Goal: Transaction & Acquisition: Purchase product/service

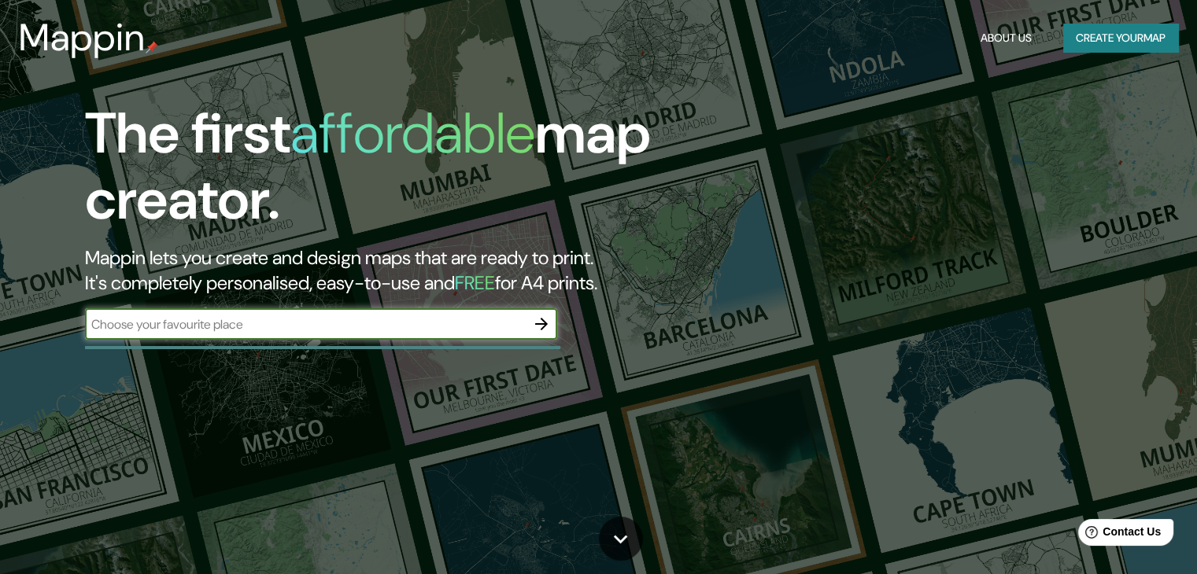
click at [331, 331] on input "text" at bounding box center [305, 324] width 441 height 18
type input "lima peru"
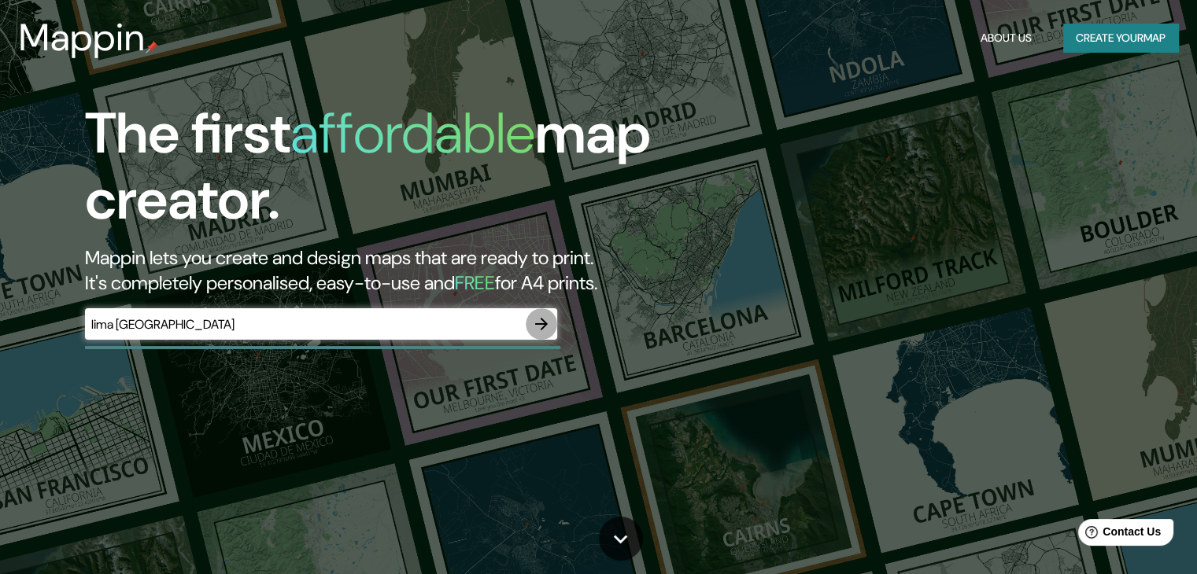
click at [548, 319] on icon "button" at bounding box center [541, 324] width 19 height 19
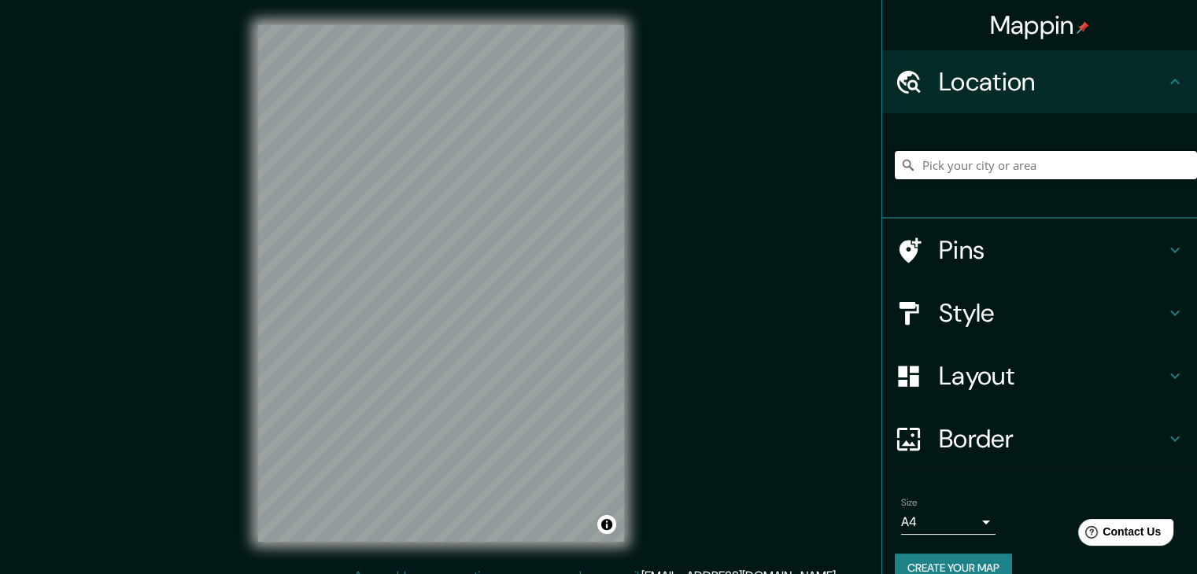
click at [984, 171] on input "Pick your city or area" at bounding box center [1046, 165] width 302 height 28
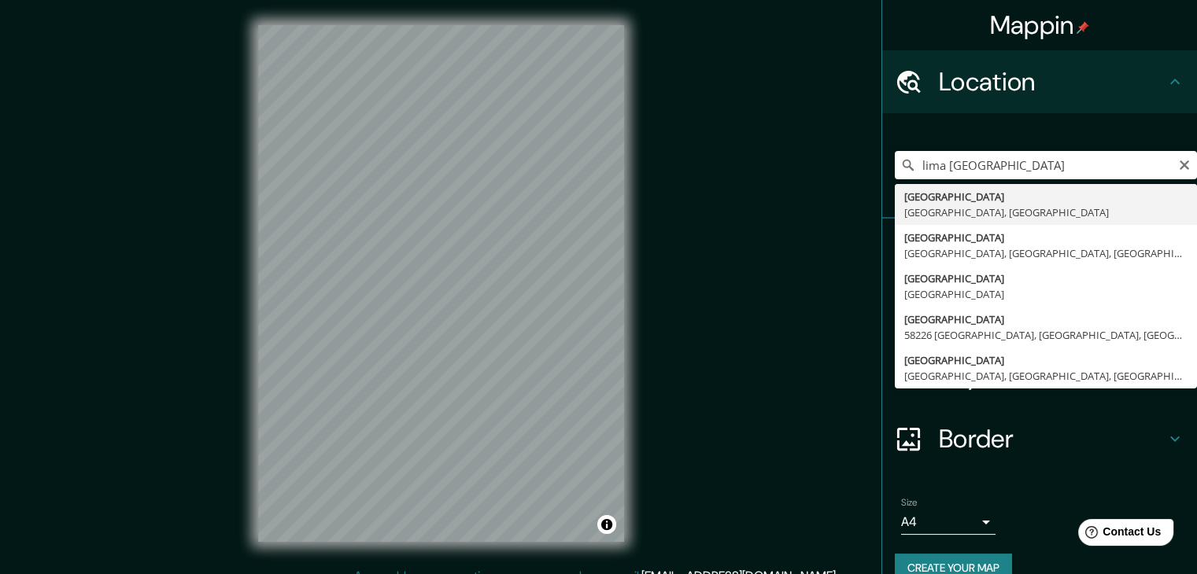
type input "Lima, Lima Province, Peru"
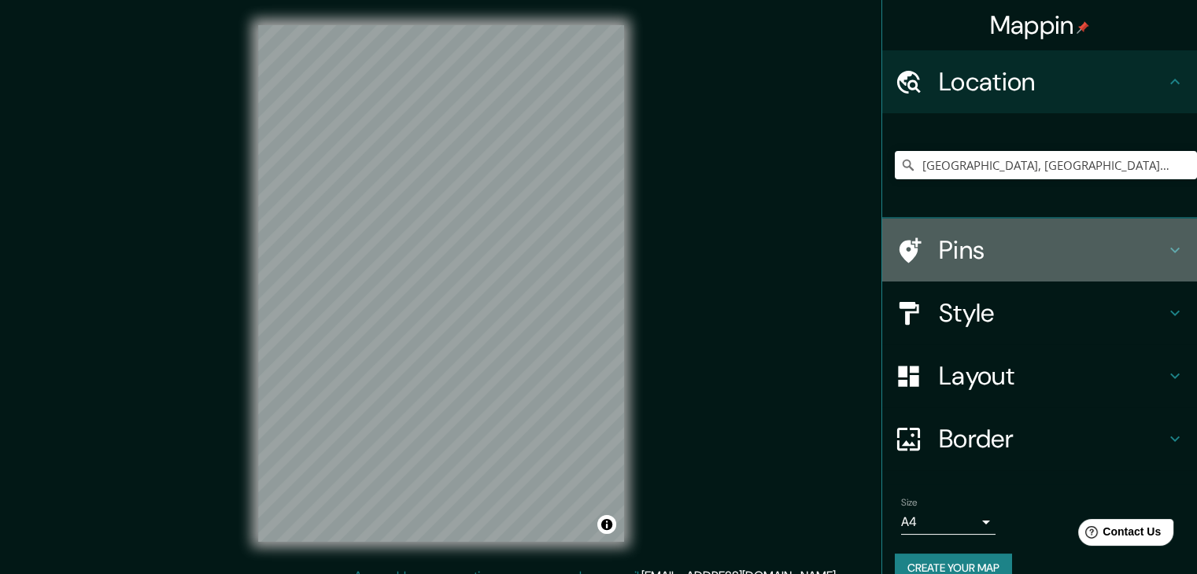
click at [994, 262] on h4 "Pins" at bounding box center [1052, 249] width 227 height 31
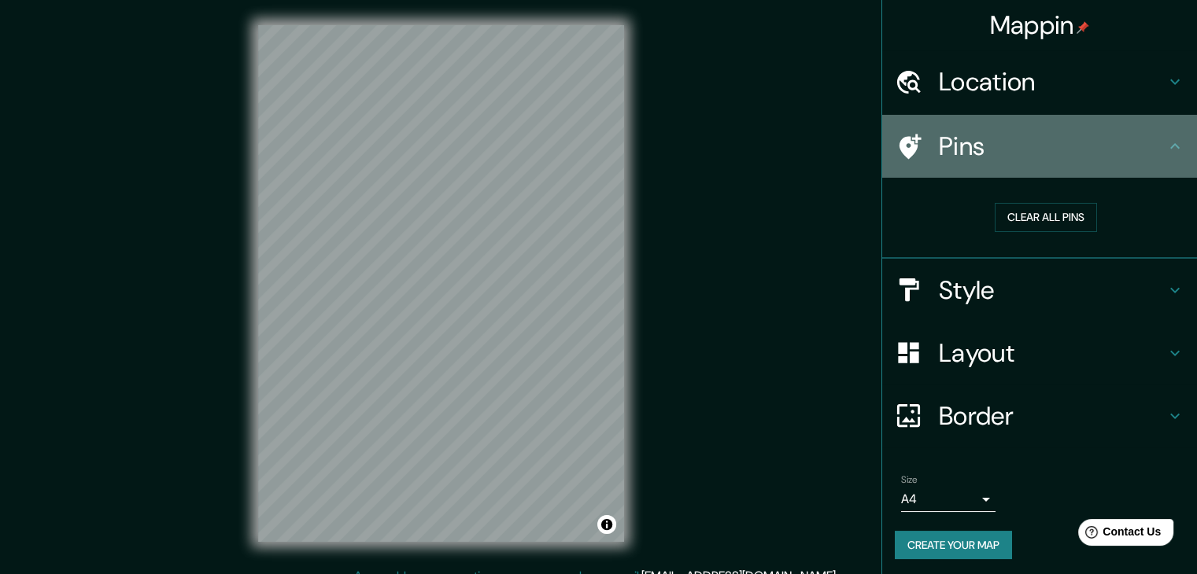
click at [1149, 142] on h4 "Pins" at bounding box center [1052, 146] width 227 height 31
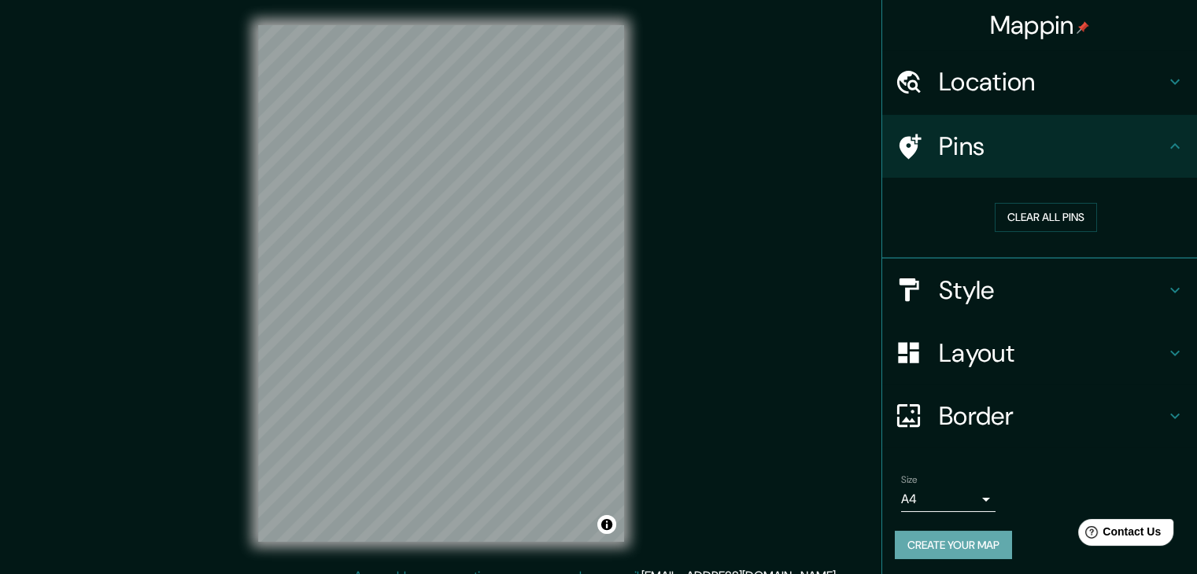
click at [972, 540] on button "Create your map" at bounding box center [953, 545] width 117 height 29
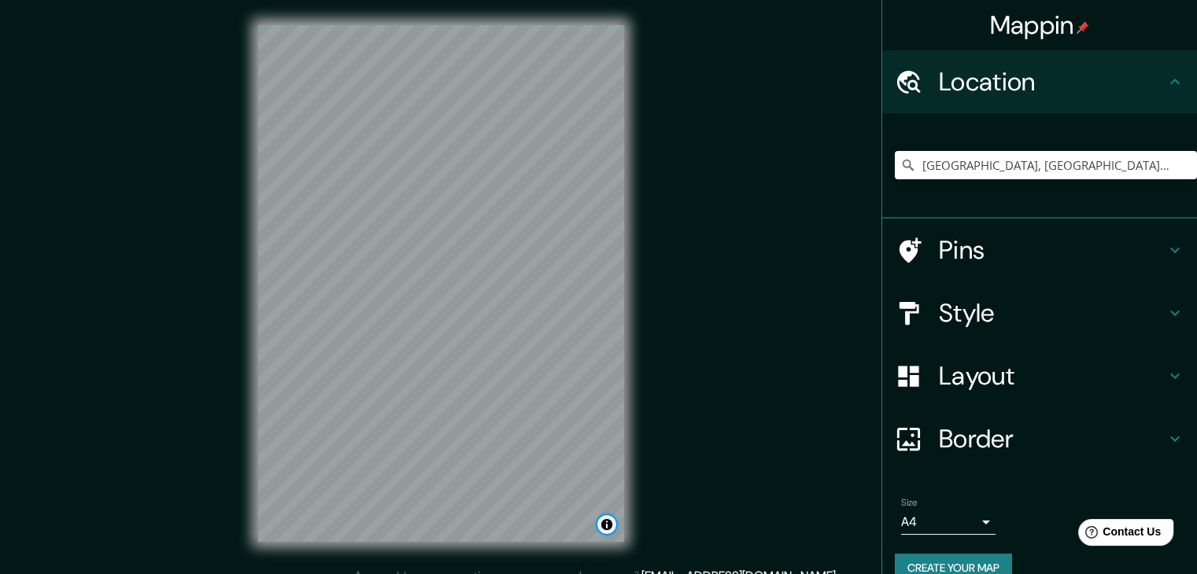
click at [602, 522] on button "Toggle attribution" at bounding box center [606, 524] width 19 height 19
click at [1079, 254] on h4 "Pins" at bounding box center [1052, 249] width 227 height 31
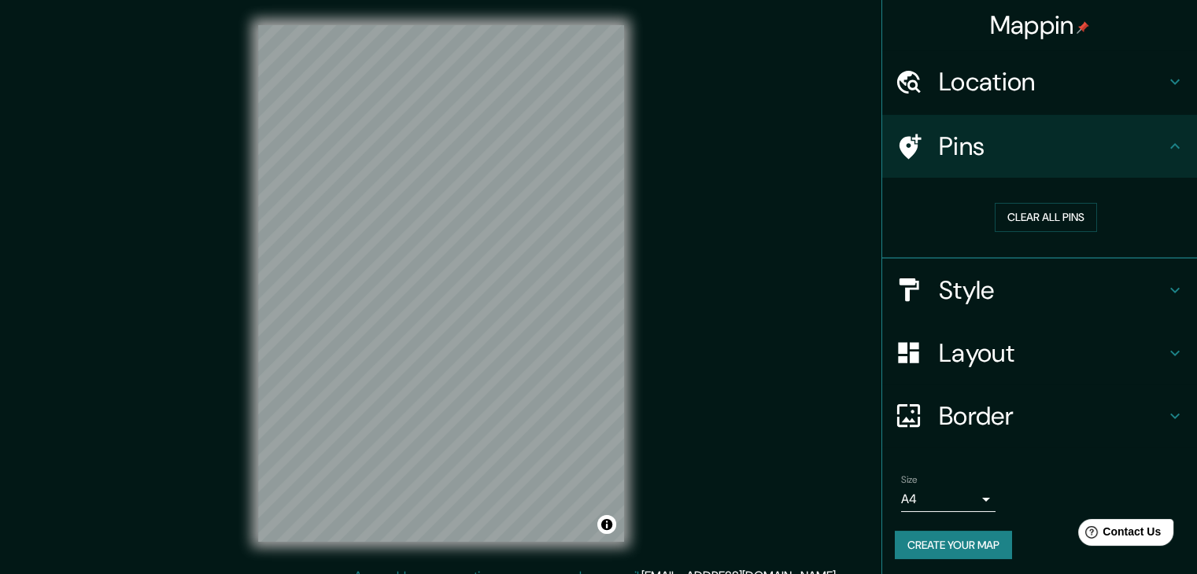
click at [903, 146] on icon at bounding box center [910, 146] width 22 height 25
click at [962, 279] on h4 "Style" at bounding box center [1052, 290] width 227 height 31
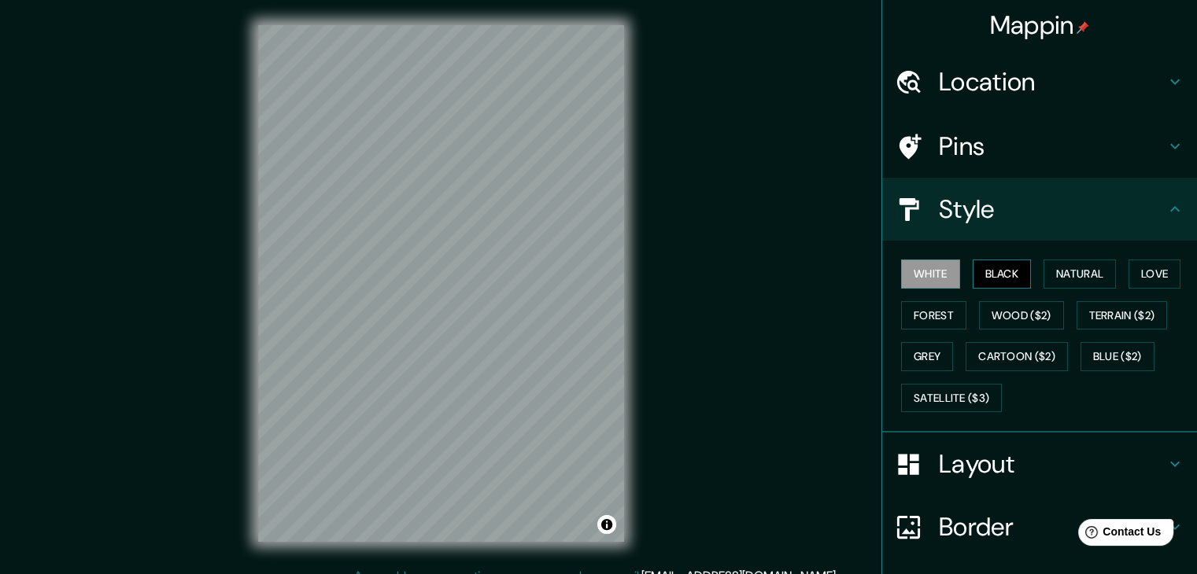
click at [981, 268] on button "Black" at bounding box center [1001, 274] width 59 height 29
click at [1043, 271] on button "Natural" at bounding box center [1079, 274] width 72 height 29
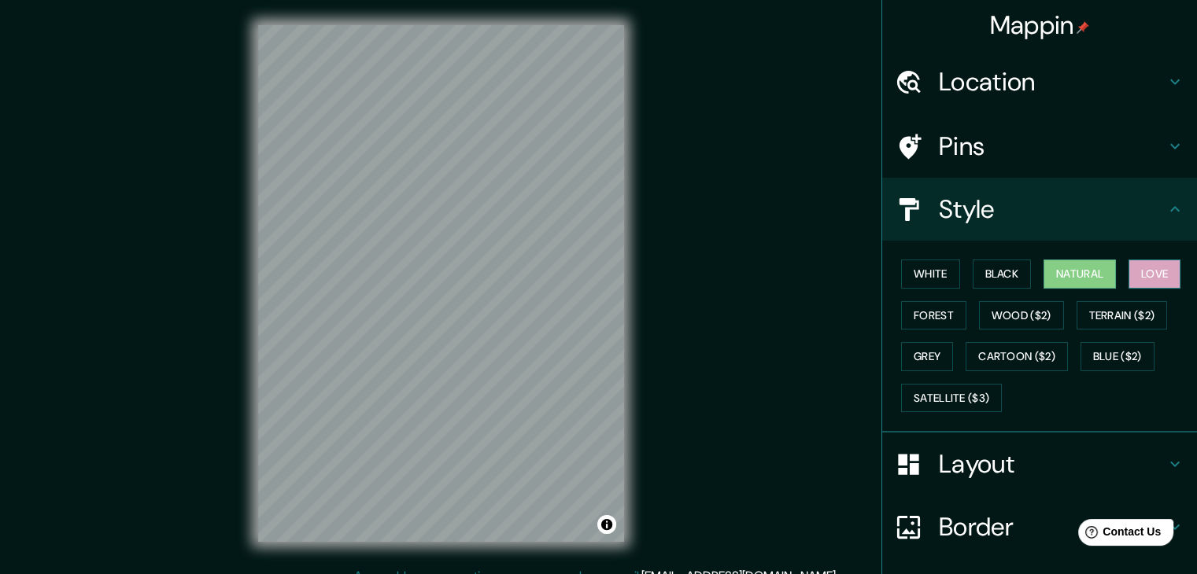
click at [1138, 275] on button "Love" at bounding box center [1154, 274] width 52 height 29
click at [921, 318] on button "Forest" at bounding box center [933, 315] width 65 height 29
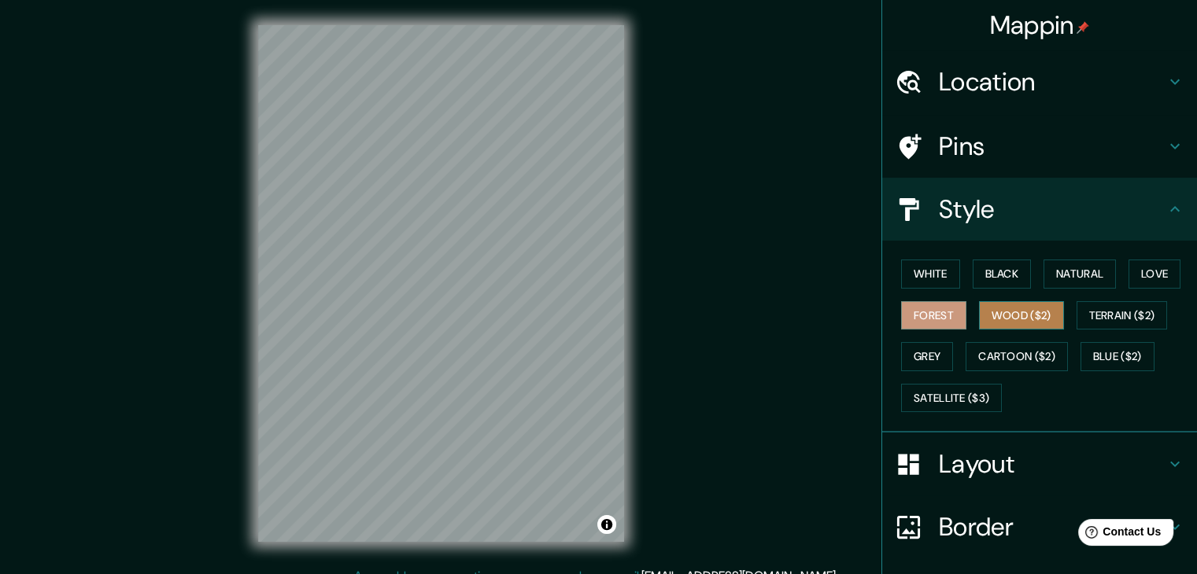
click at [1024, 312] on button "Wood ($2)" at bounding box center [1021, 315] width 85 height 29
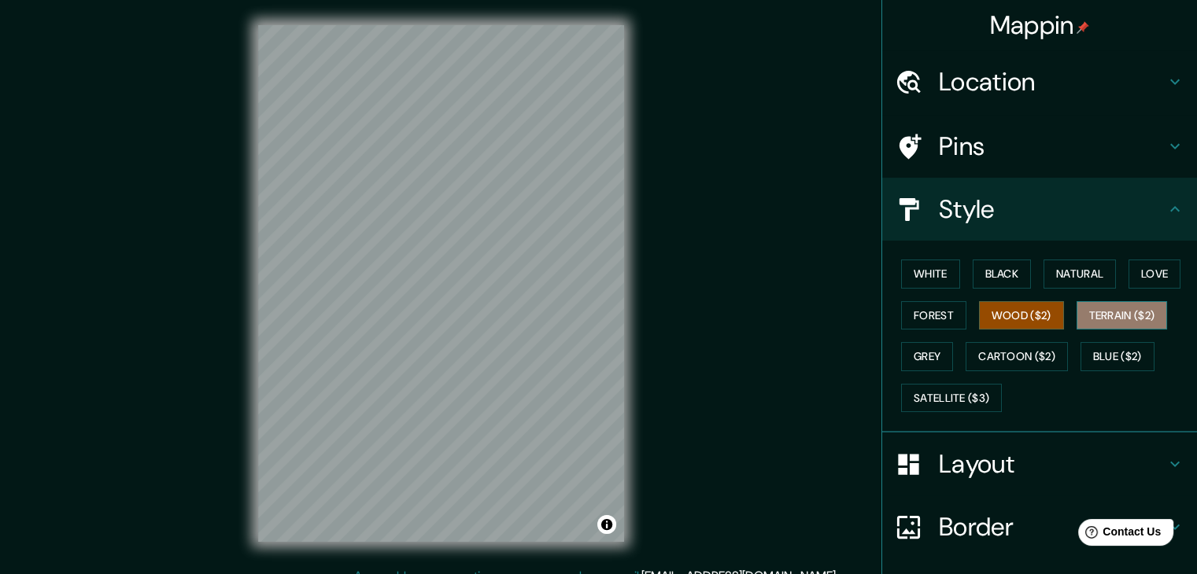
click at [1090, 312] on button "Terrain ($2)" at bounding box center [1121, 315] width 91 height 29
click at [932, 352] on button "Grey" at bounding box center [927, 356] width 52 height 29
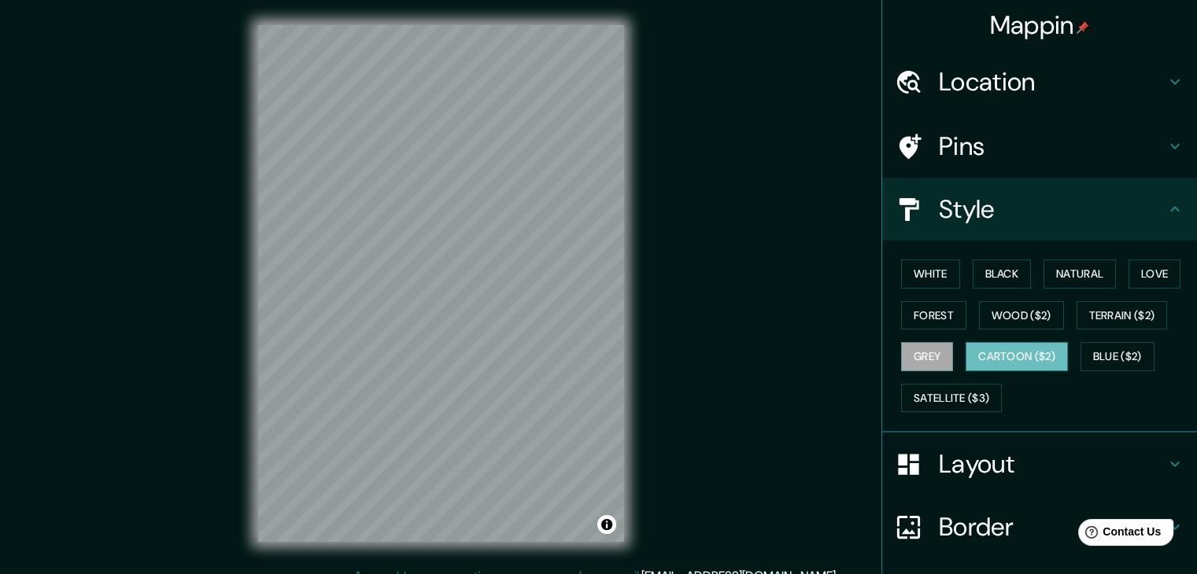
click at [1022, 361] on button "Cartoon ($2)" at bounding box center [1016, 356] width 102 height 29
click at [1101, 347] on button "Blue ($2)" at bounding box center [1117, 356] width 74 height 29
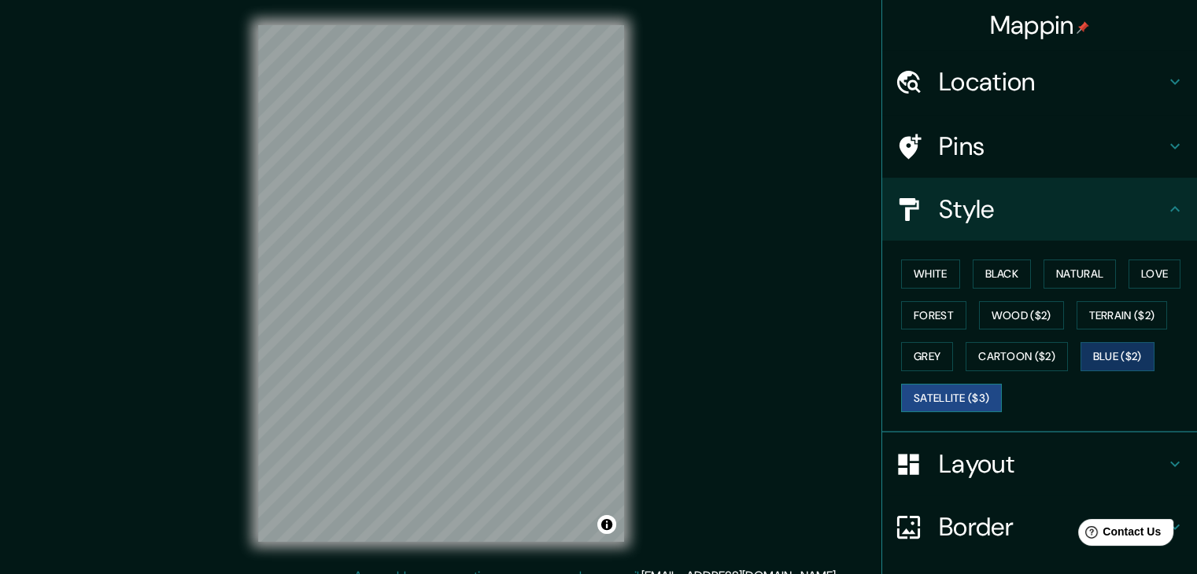
click at [943, 392] on button "Satellite ($3)" at bounding box center [951, 398] width 101 height 29
click at [1035, 312] on button "Wood ($2)" at bounding box center [1021, 315] width 85 height 29
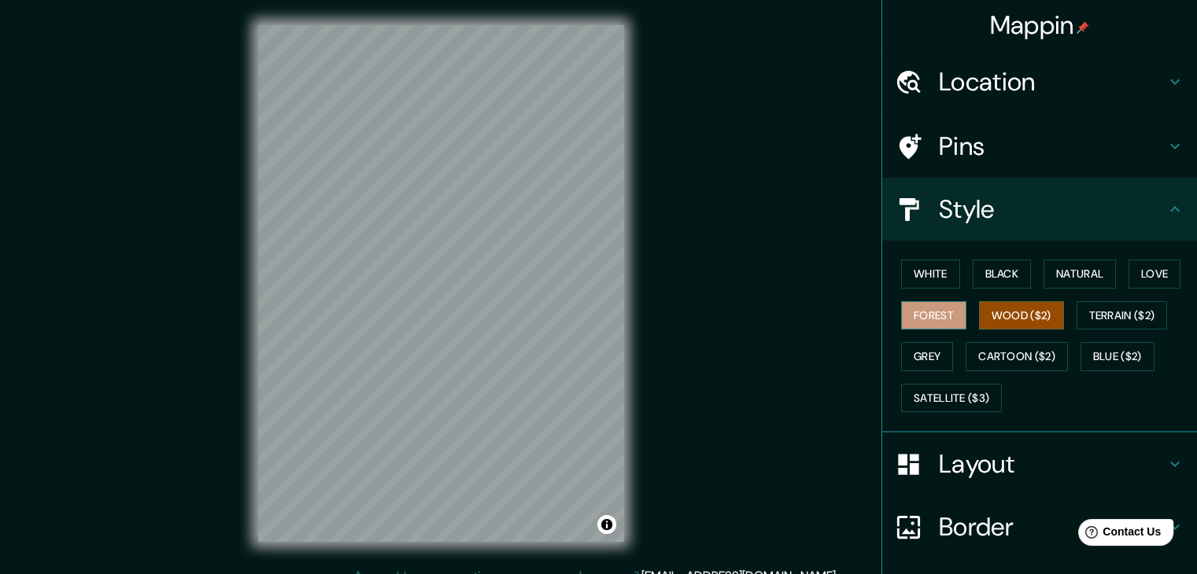
click at [927, 316] on button "Forest" at bounding box center [933, 315] width 65 height 29
click at [940, 312] on button "Forest" at bounding box center [933, 315] width 65 height 29
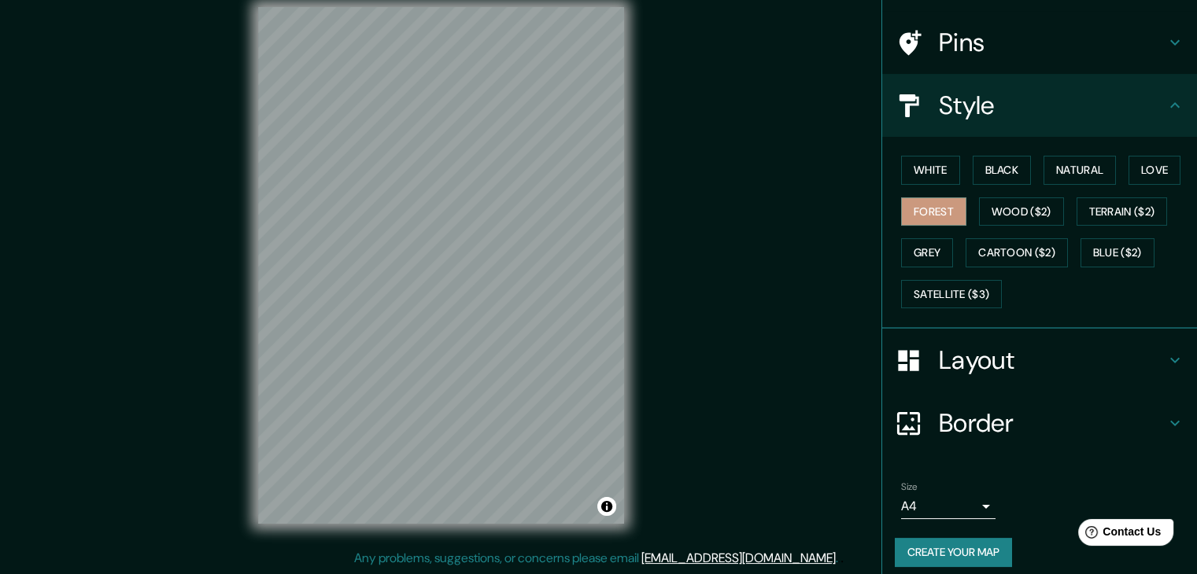
scroll to position [113, 0]
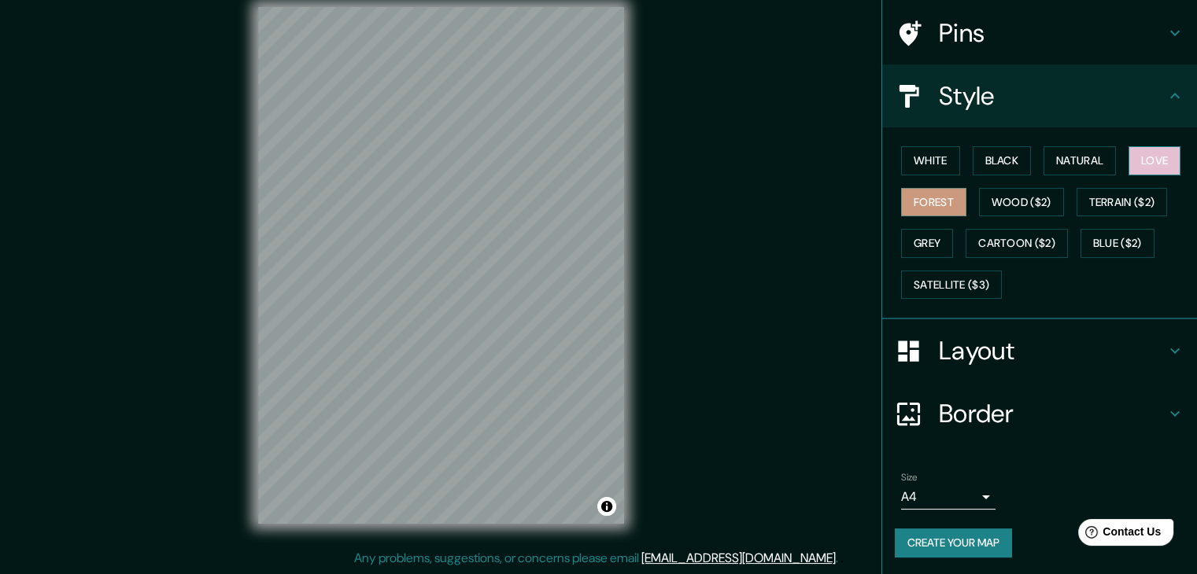
click at [1149, 160] on button "Love" at bounding box center [1154, 160] width 52 height 29
click at [919, 202] on button "Forest" at bounding box center [933, 202] width 65 height 29
click at [1171, 149] on button "Love" at bounding box center [1154, 160] width 52 height 29
click at [1007, 151] on button "Black" at bounding box center [1001, 160] width 59 height 29
click at [925, 156] on button "White" at bounding box center [930, 160] width 59 height 29
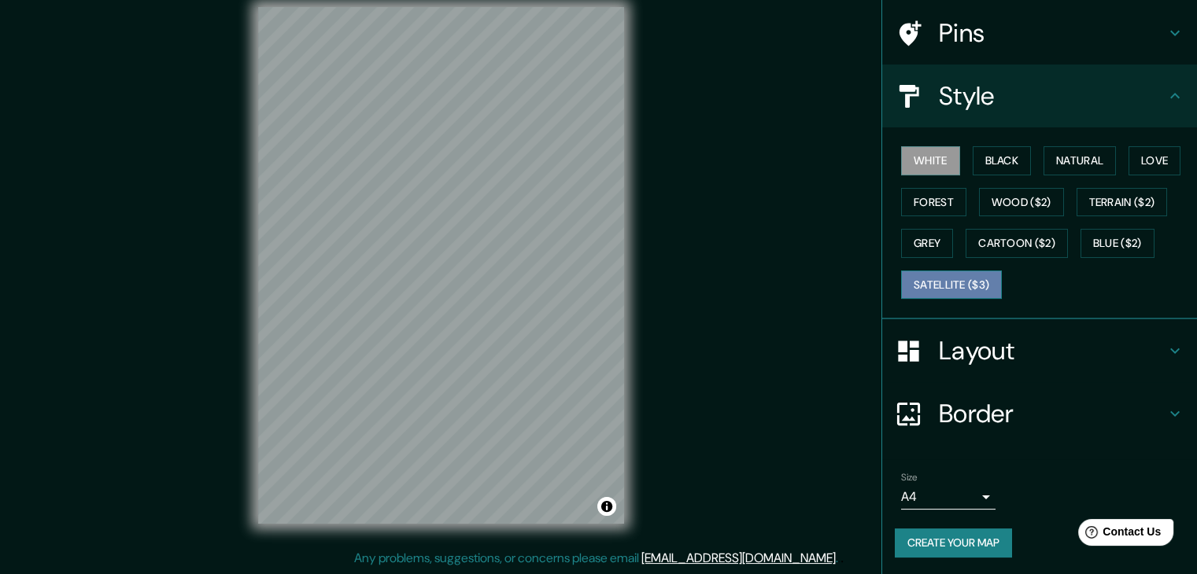
click at [976, 286] on button "Satellite ($3)" at bounding box center [951, 285] width 101 height 29
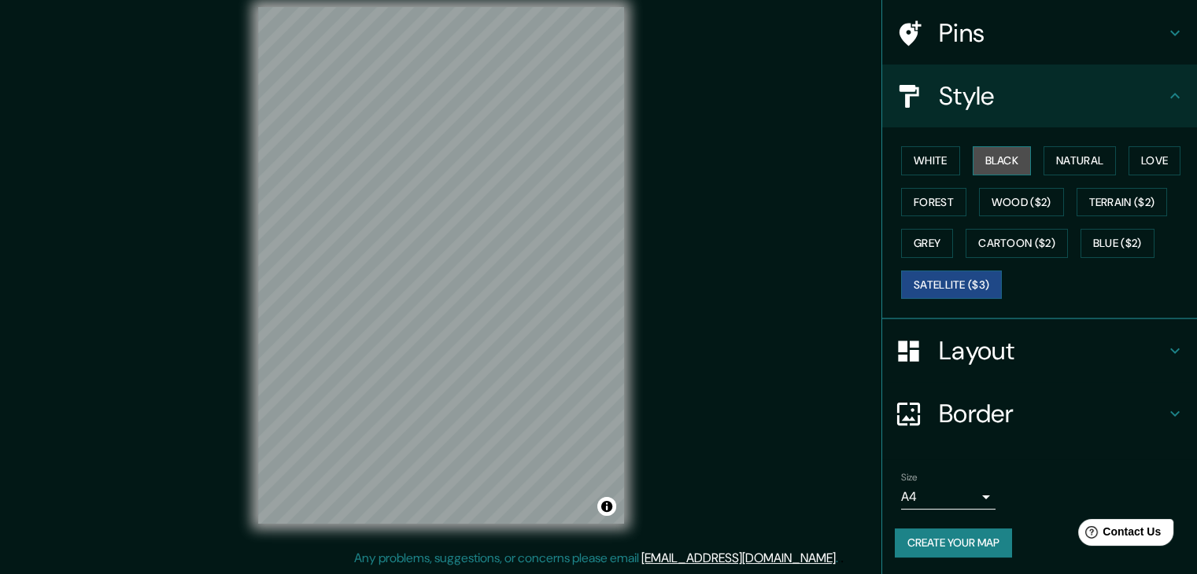
click at [976, 167] on button "Black" at bounding box center [1001, 160] width 59 height 29
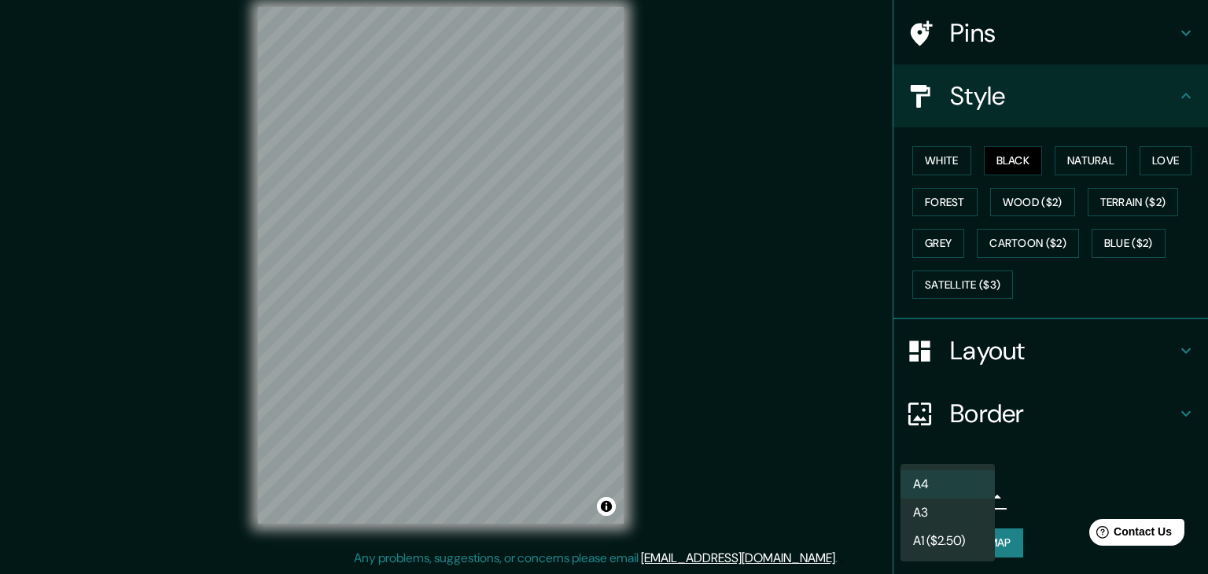
click at [960, 493] on body "Mappin Location Lima, Lima Province, Peru Pins Style White Black Natural Love F…" at bounding box center [604, 269] width 1208 height 574
click at [957, 515] on li "A3" at bounding box center [948, 513] width 94 height 28
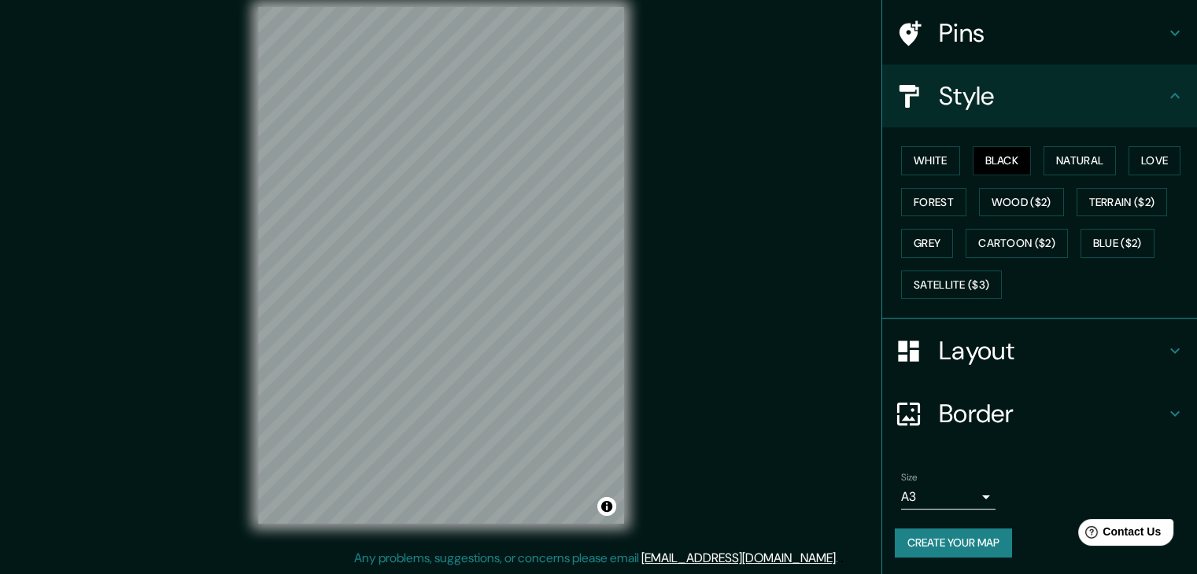
click at [1042, 328] on div "Layout" at bounding box center [1039, 350] width 315 height 63
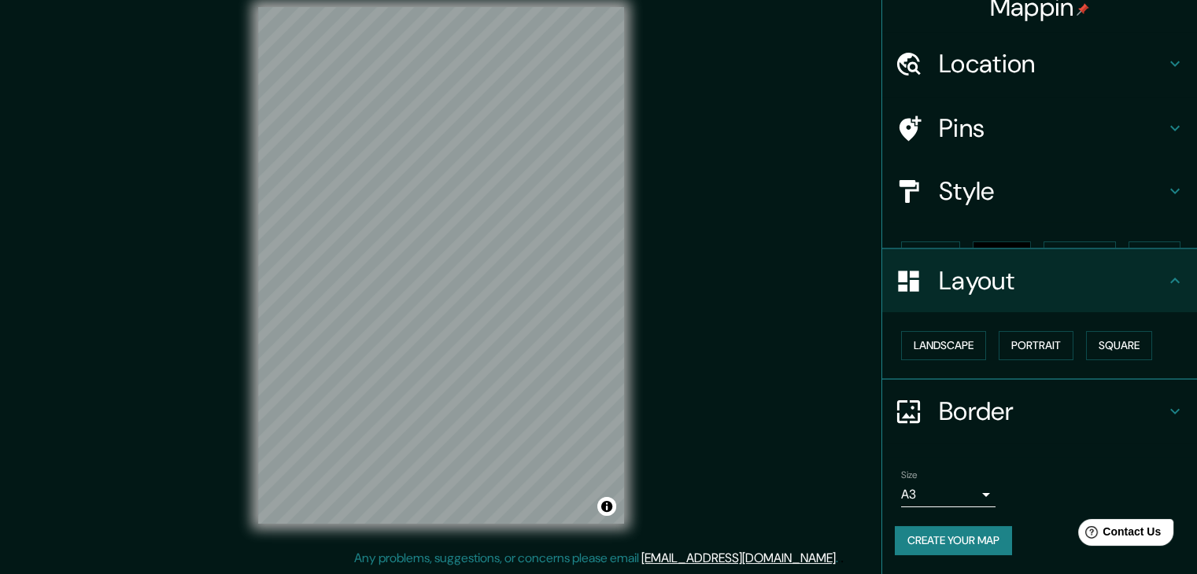
scroll to position [0, 0]
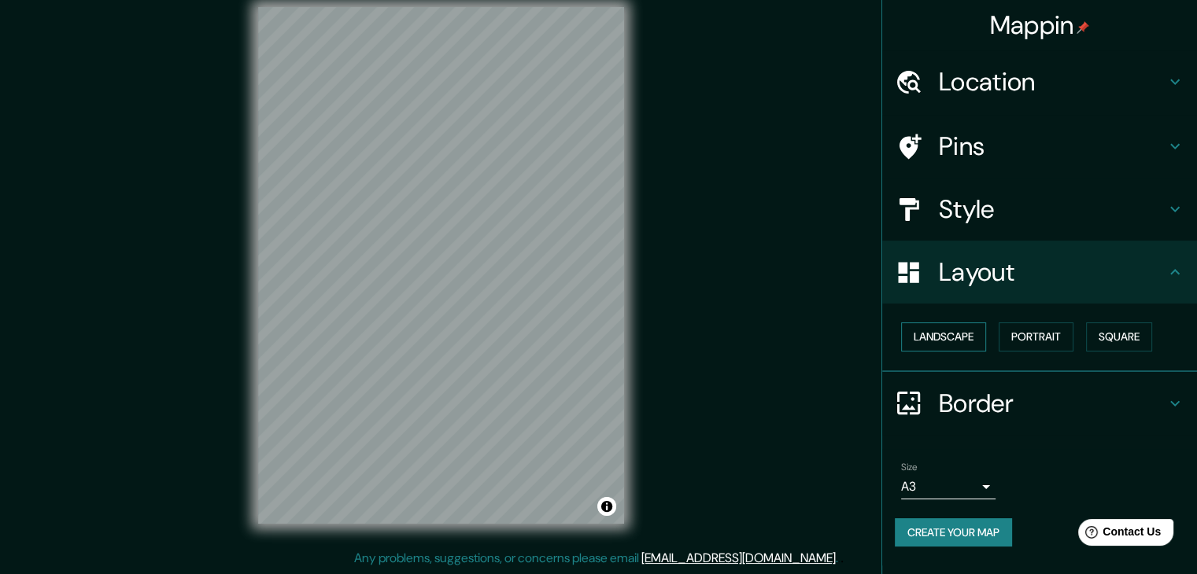
click at [935, 331] on button "Landscape" at bounding box center [943, 337] width 85 height 29
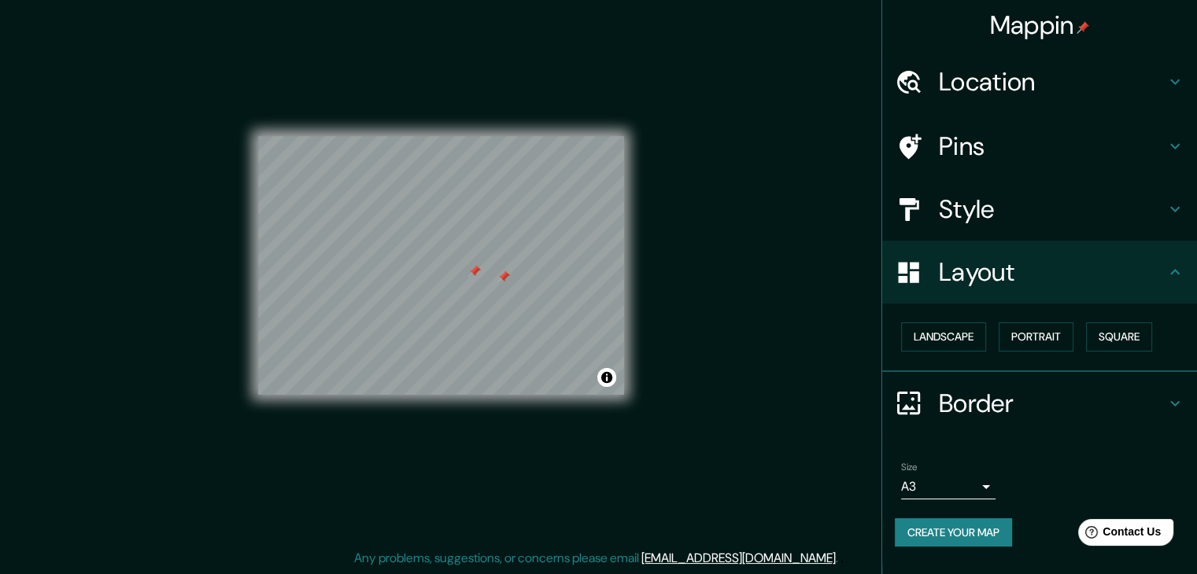
click at [986, 215] on h4 "Style" at bounding box center [1052, 209] width 227 height 31
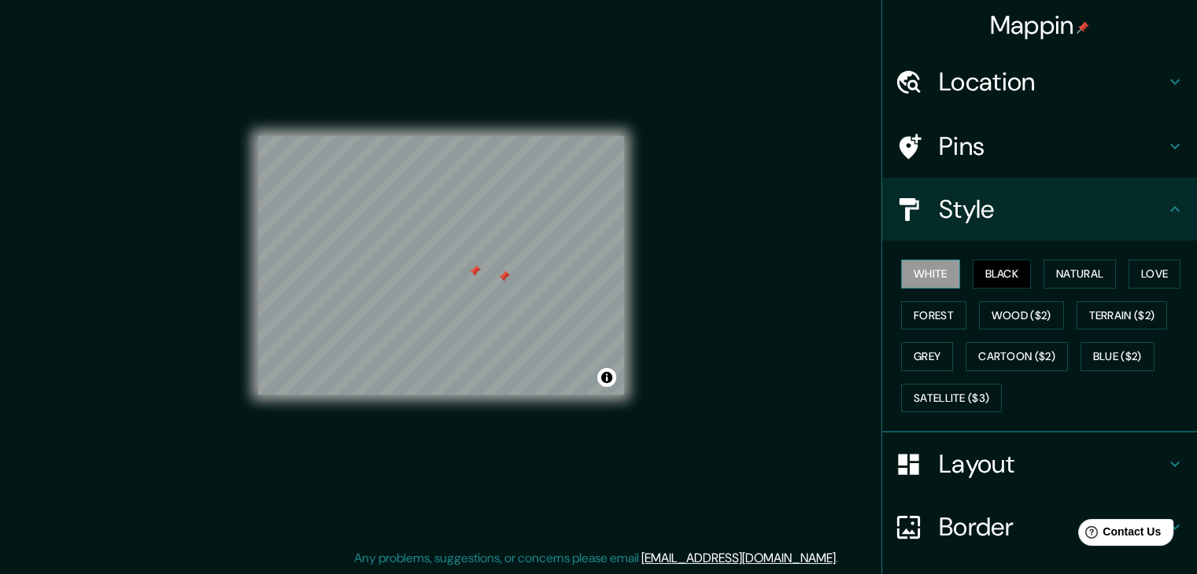
click at [931, 271] on button "White" at bounding box center [930, 274] width 59 height 29
click at [988, 151] on h4 "Pins" at bounding box center [1052, 146] width 227 height 31
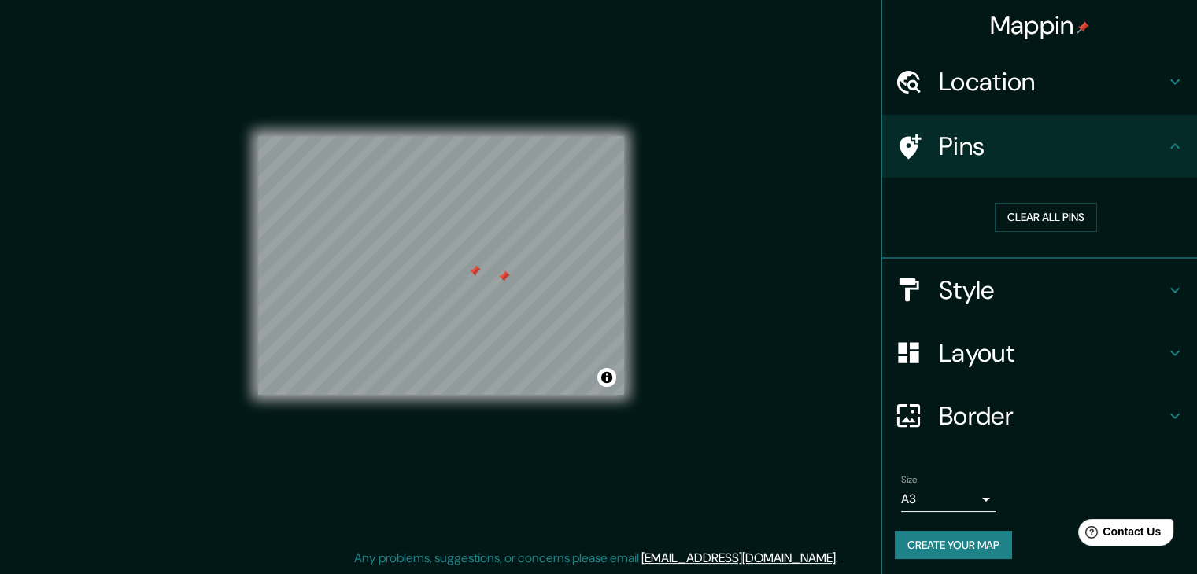
click at [477, 275] on div at bounding box center [474, 271] width 13 height 13
click at [504, 275] on div at bounding box center [503, 277] width 13 height 13
click at [481, 303] on div at bounding box center [481, 299] width 13 height 13
click at [496, 294] on div at bounding box center [494, 293] width 13 height 13
click at [1040, 215] on button "Clear all pins" at bounding box center [1045, 217] width 102 height 29
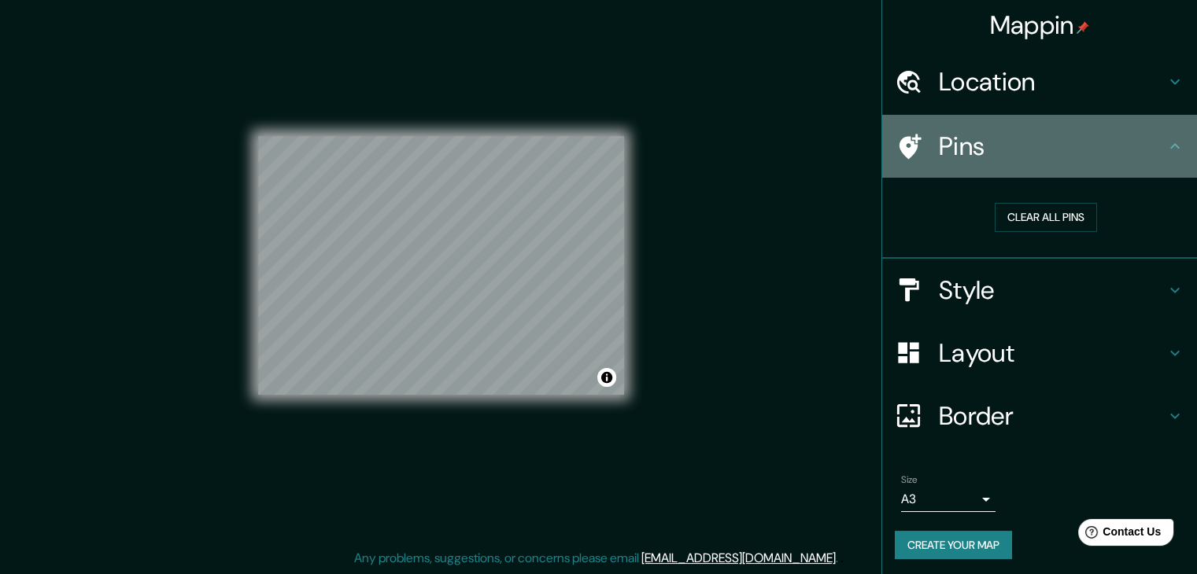
click at [1132, 149] on h4 "Pins" at bounding box center [1052, 146] width 227 height 31
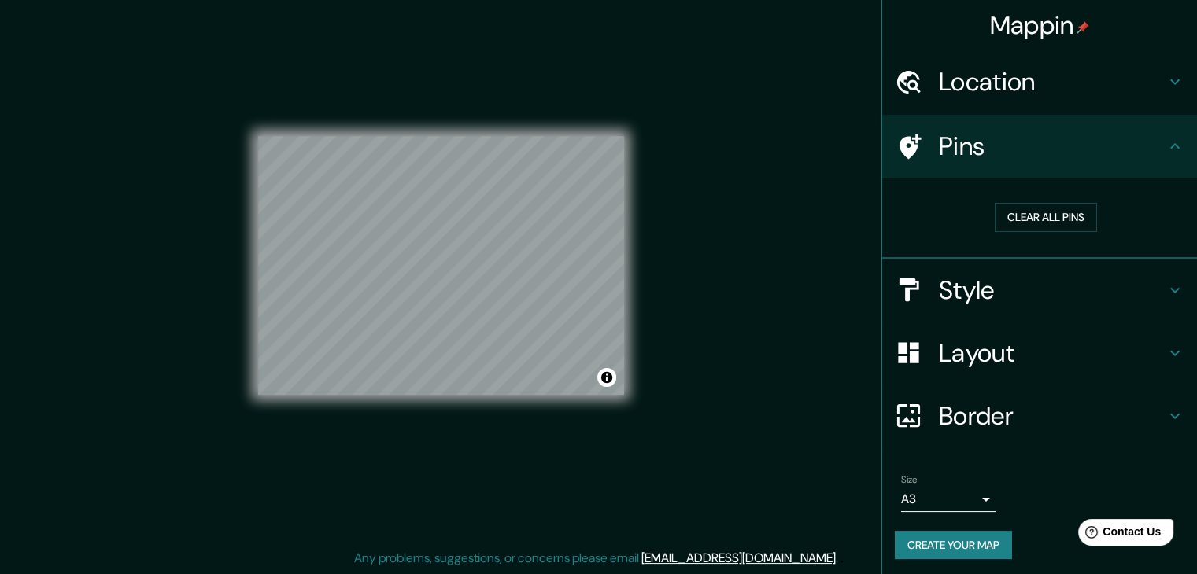
click at [1040, 447] on ul "Location Lima, Lima Province, Peru Pins Clear all pins Style Layout Border Choo…" at bounding box center [1039, 314] width 315 height 528
click at [1032, 410] on h4 "Border" at bounding box center [1052, 415] width 227 height 31
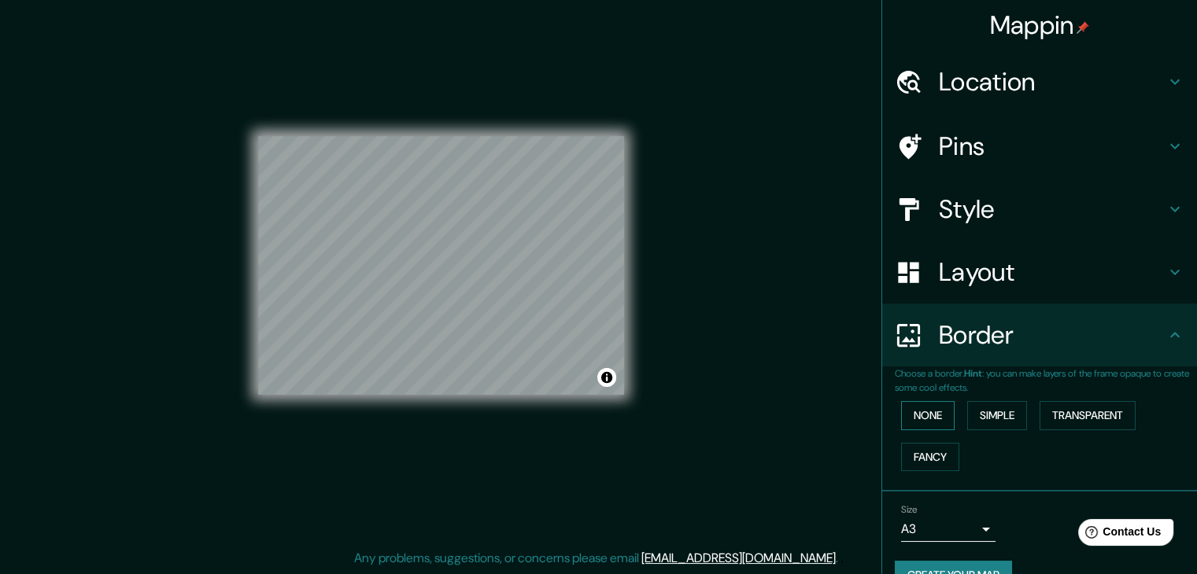
click at [916, 407] on button "None" at bounding box center [927, 415] width 53 height 29
click at [1003, 414] on button "Simple" at bounding box center [997, 415] width 60 height 29
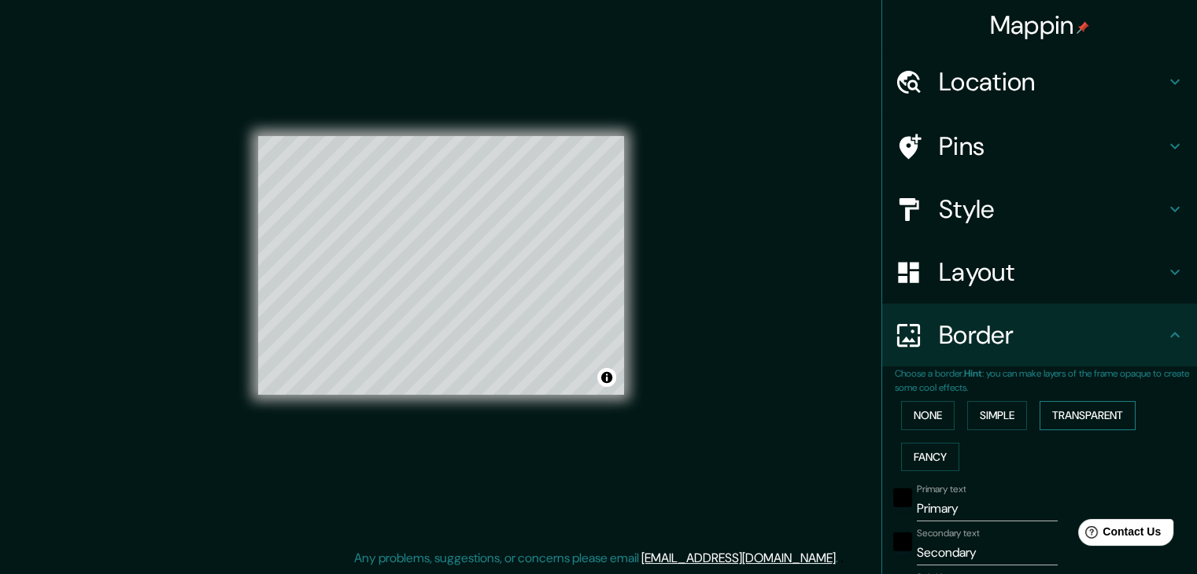
click at [1087, 416] on button "Transparent" at bounding box center [1087, 415] width 96 height 29
click at [922, 459] on button "Fancy" at bounding box center [930, 457] width 58 height 29
click at [920, 416] on button "None" at bounding box center [927, 414] width 53 height 29
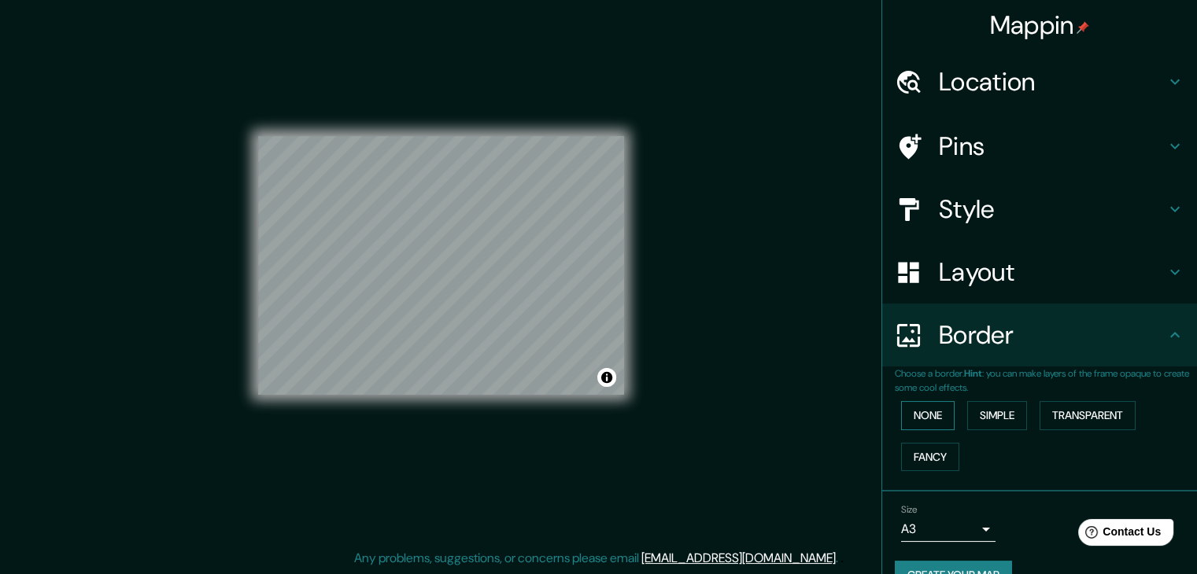
click at [901, 415] on button "None" at bounding box center [927, 415] width 53 height 29
click at [1001, 206] on h4 "Style" at bounding box center [1052, 209] width 227 height 31
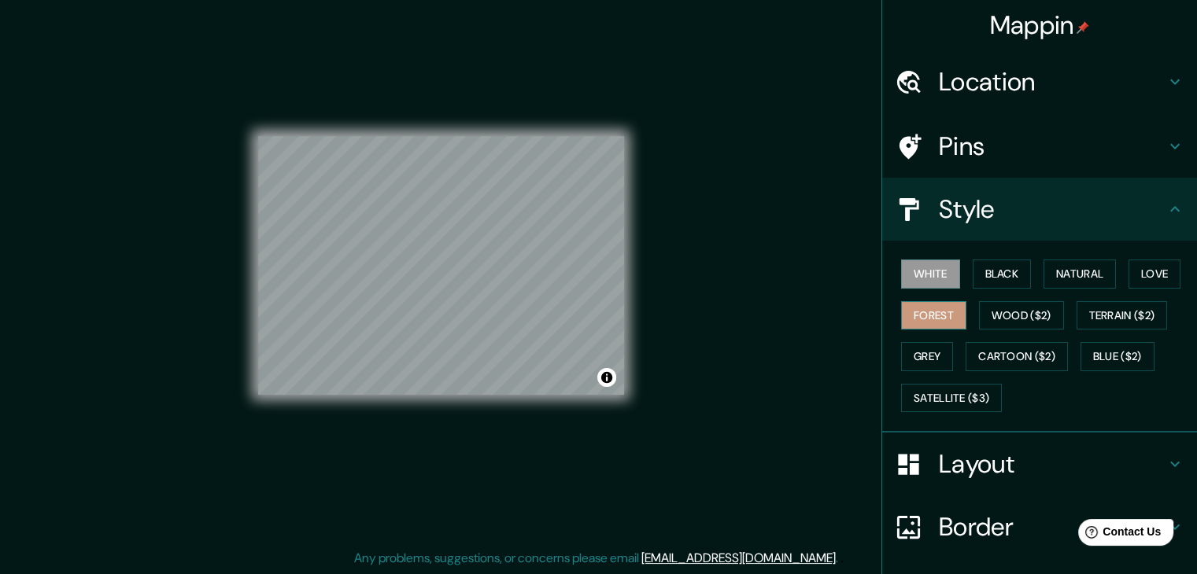
click at [932, 308] on button "Forest" at bounding box center [933, 315] width 65 height 29
click at [955, 396] on button "Satellite ($3)" at bounding box center [951, 398] width 101 height 29
click at [915, 315] on button "Forest" at bounding box center [933, 315] width 65 height 29
click at [931, 279] on button "White" at bounding box center [930, 274] width 59 height 29
click at [1007, 276] on button "Black" at bounding box center [1001, 274] width 59 height 29
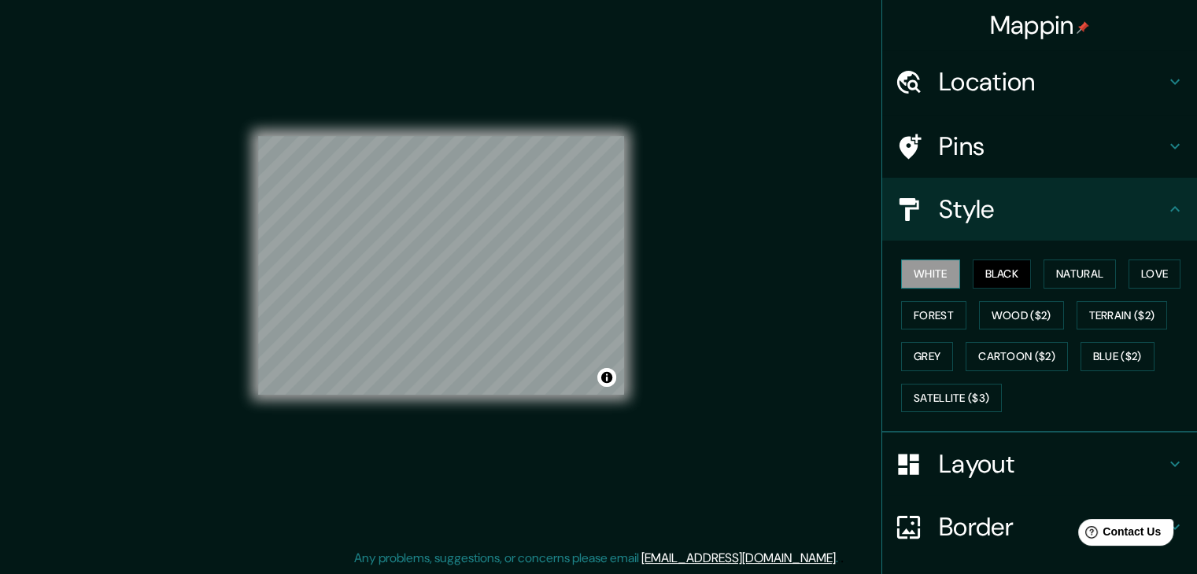
click at [939, 279] on button "White" at bounding box center [930, 274] width 59 height 29
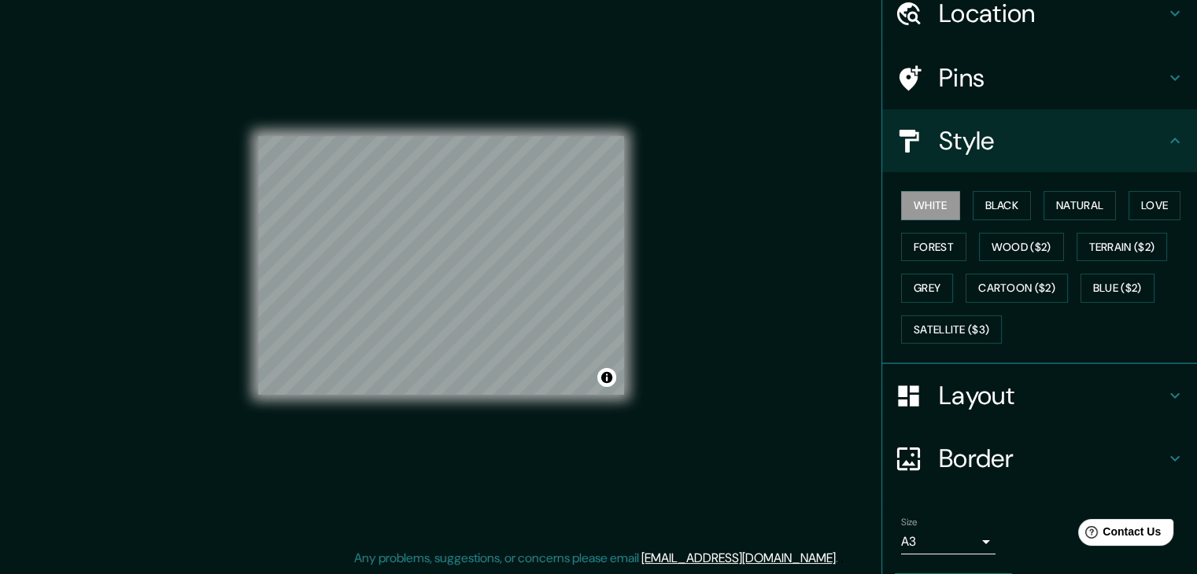
scroll to position [113, 0]
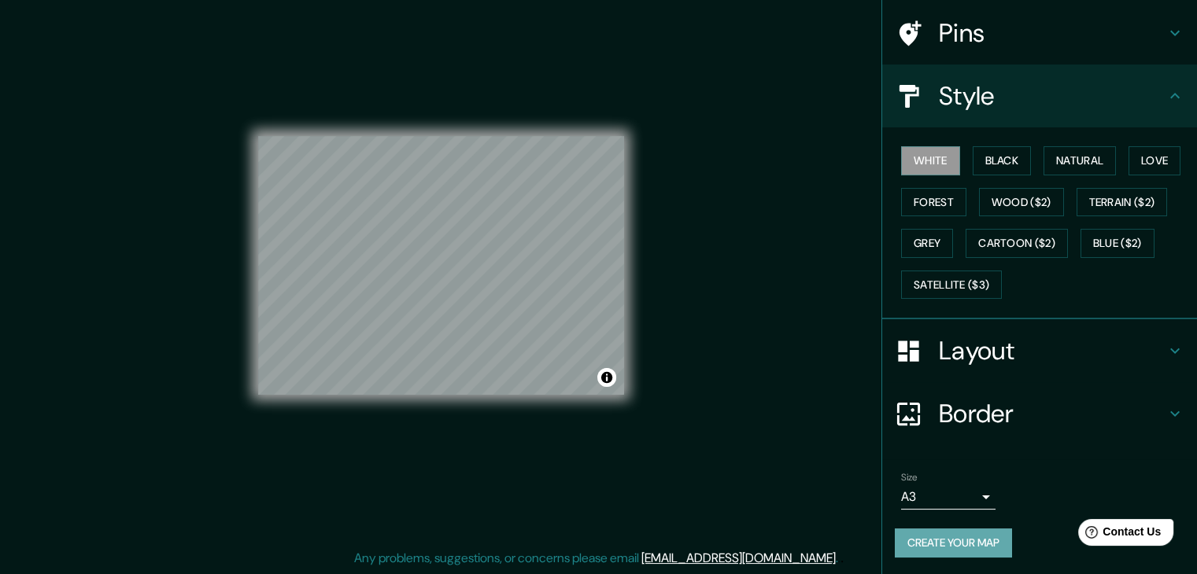
click at [932, 533] on button "Create your map" at bounding box center [953, 543] width 117 height 29
click at [983, 544] on button "Create your map" at bounding box center [953, 543] width 117 height 29
click at [949, 539] on div "Create your map" at bounding box center [1040, 543] width 290 height 29
click at [1005, 475] on div "Size A3 single" at bounding box center [1040, 491] width 290 height 50
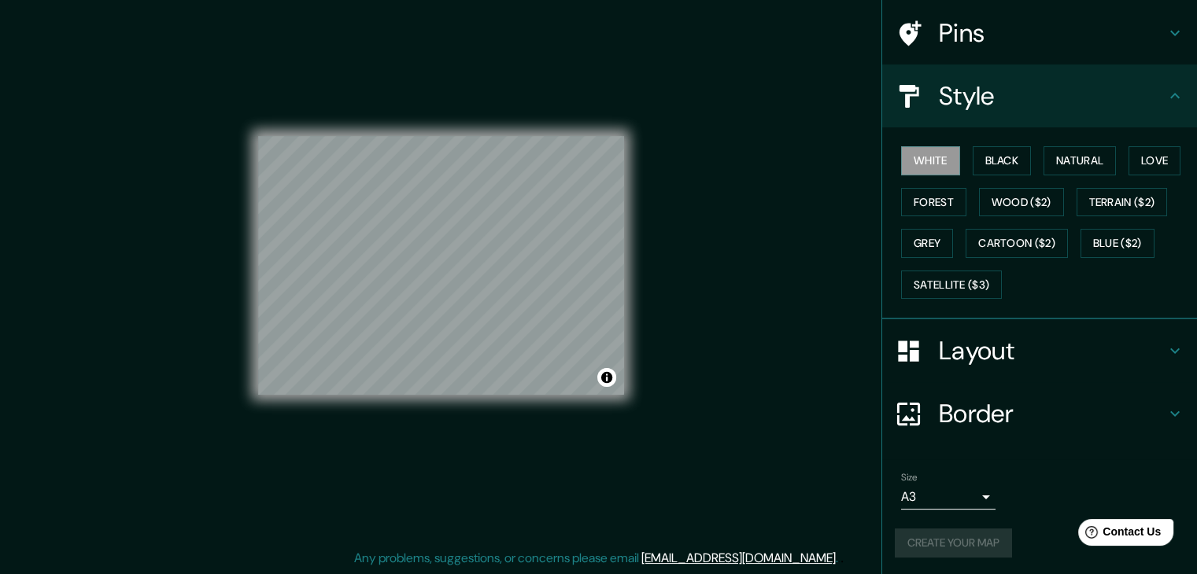
click at [986, 540] on div "Create your map" at bounding box center [1040, 543] width 290 height 29
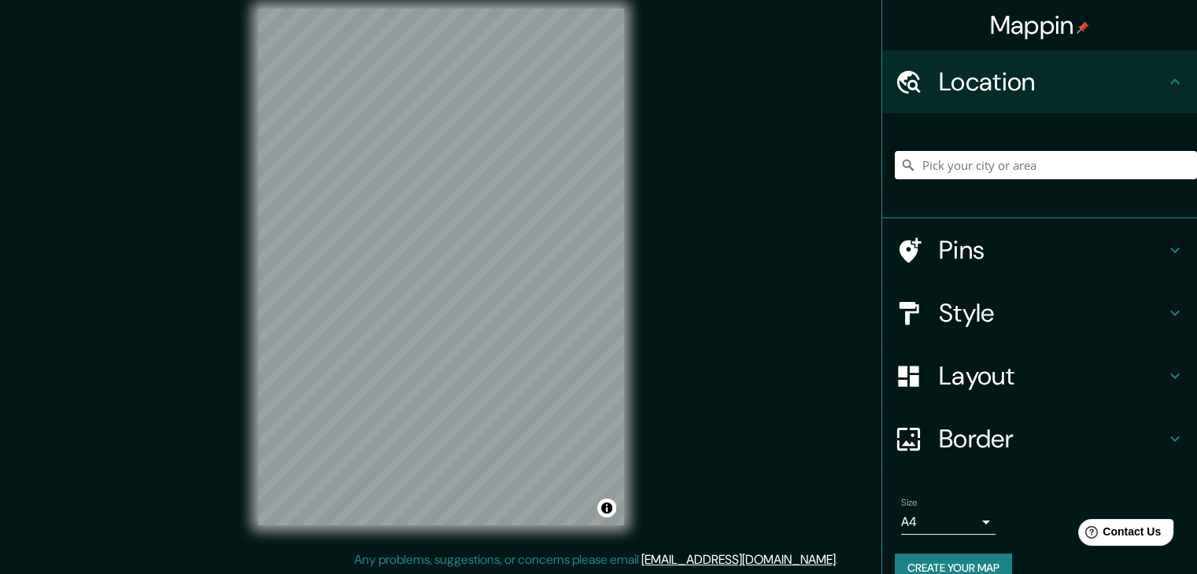
scroll to position [18, 0]
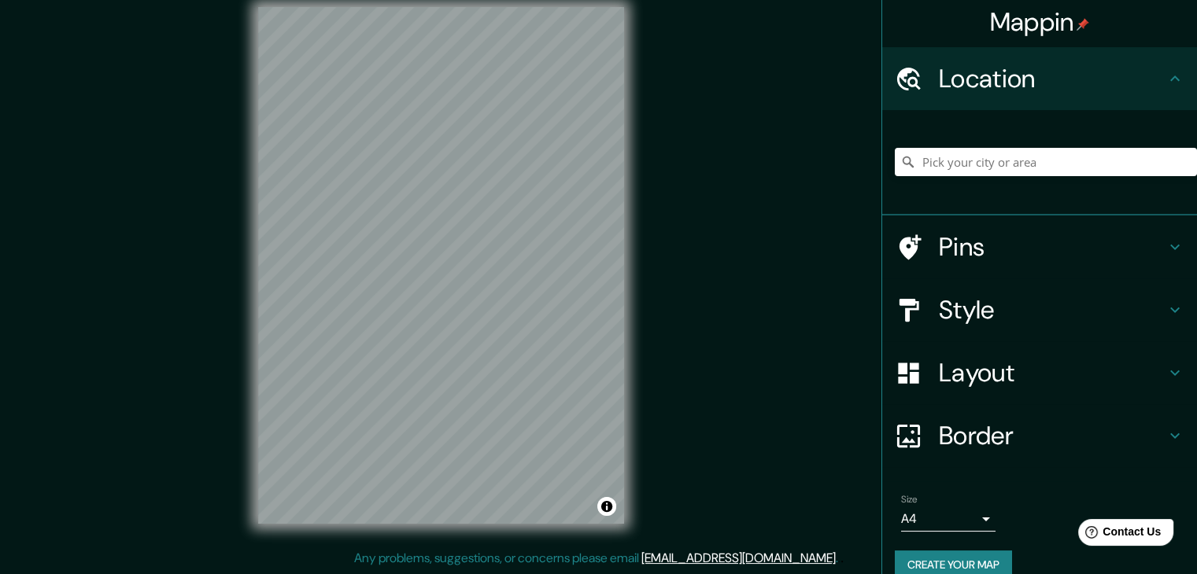
click at [1071, 341] on div "Layout" at bounding box center [1039, 372] width 315 height 63
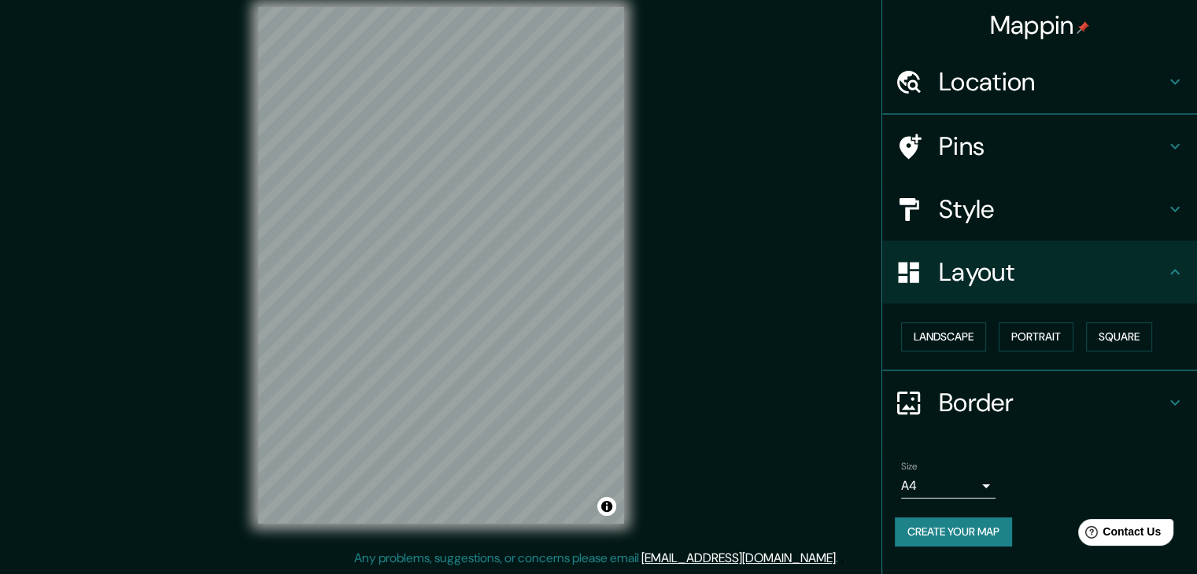
scroll to position [0, 0]
click at [975, 323] on button "Landscape" at bounding box center [943, 337] width 85 height 29
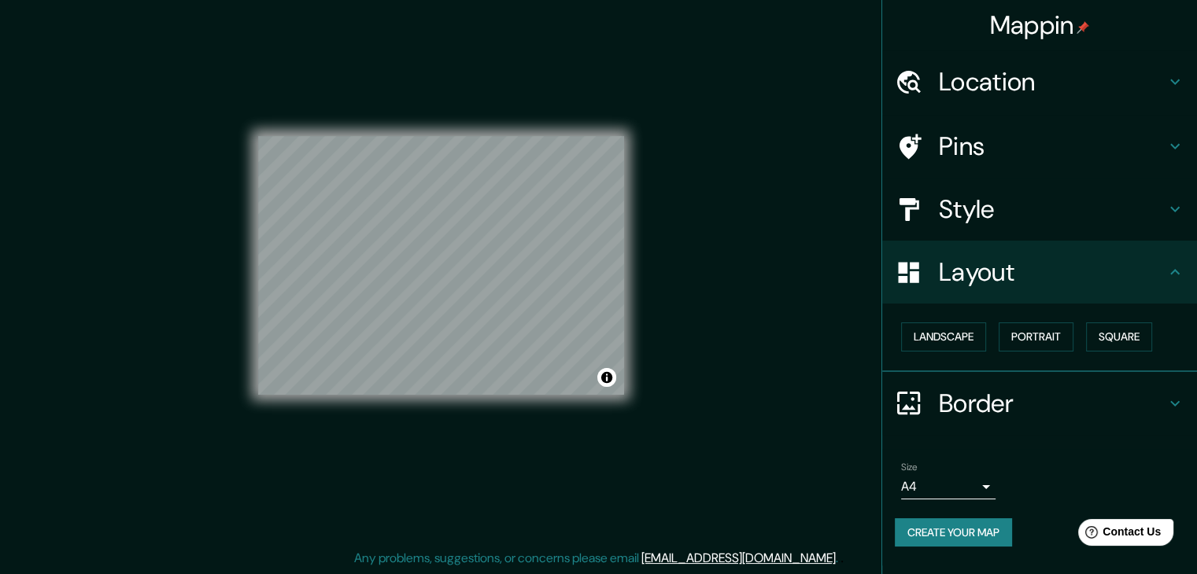
click at [964, 477] on body "Mappin Location Pins Style Layout Landscape Portrait Square Border Choose a bor…" at bounding box center [598, 269] width 1197 height 574
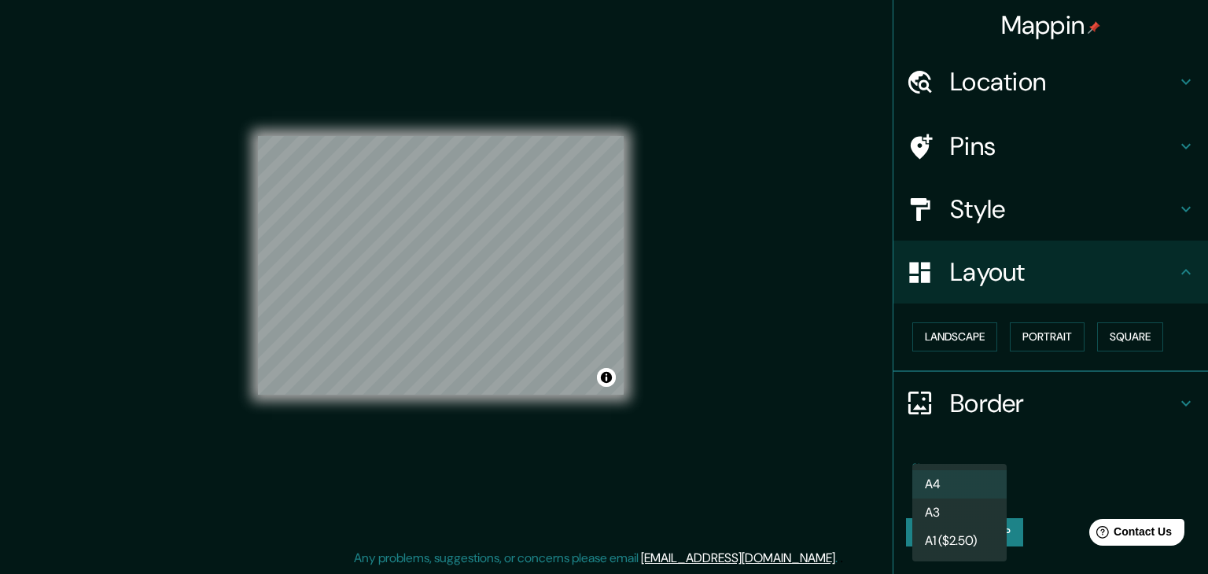
click at [957, 507] on li "A3" at bounding box center [960, 513] width 94 height 28
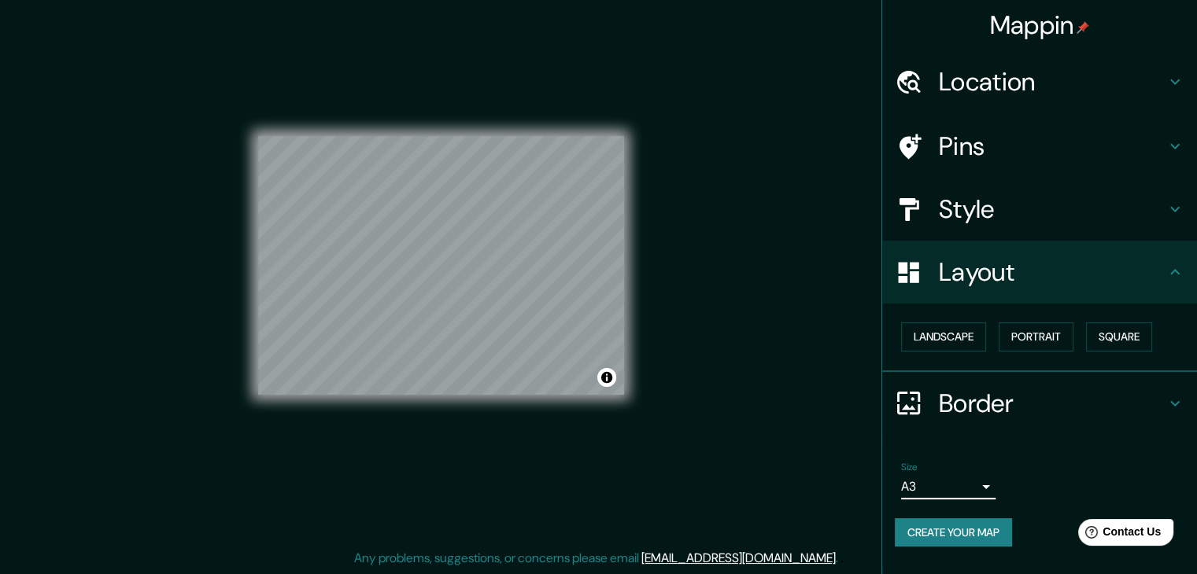
click at [965, 529] on button "Create your map" at bounding box center [953, 532] width 117 height 29
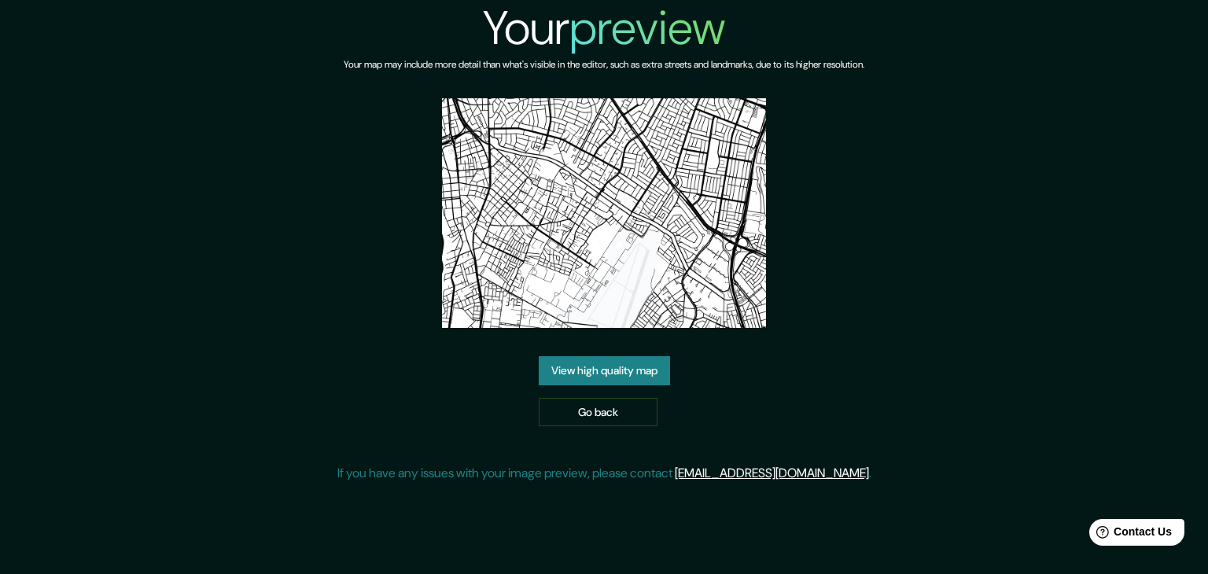
click at [628, 378] on link "View high quality map" at bounding box center [604, 370] width 131 height 29
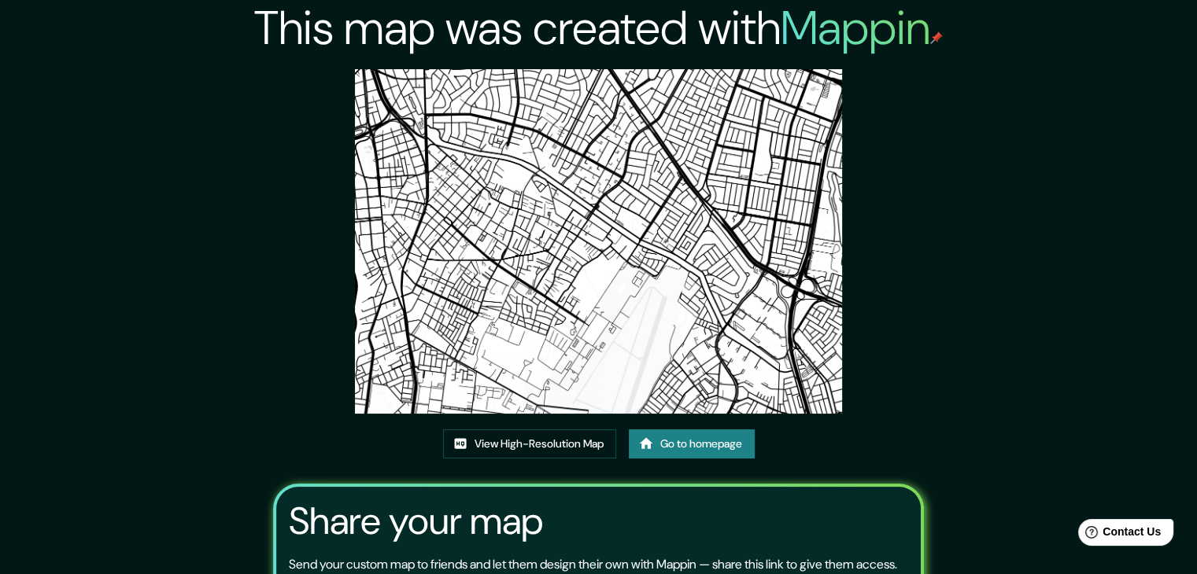
click at [634, 221] on img at bounding box center [598, 241] width 487 height 345
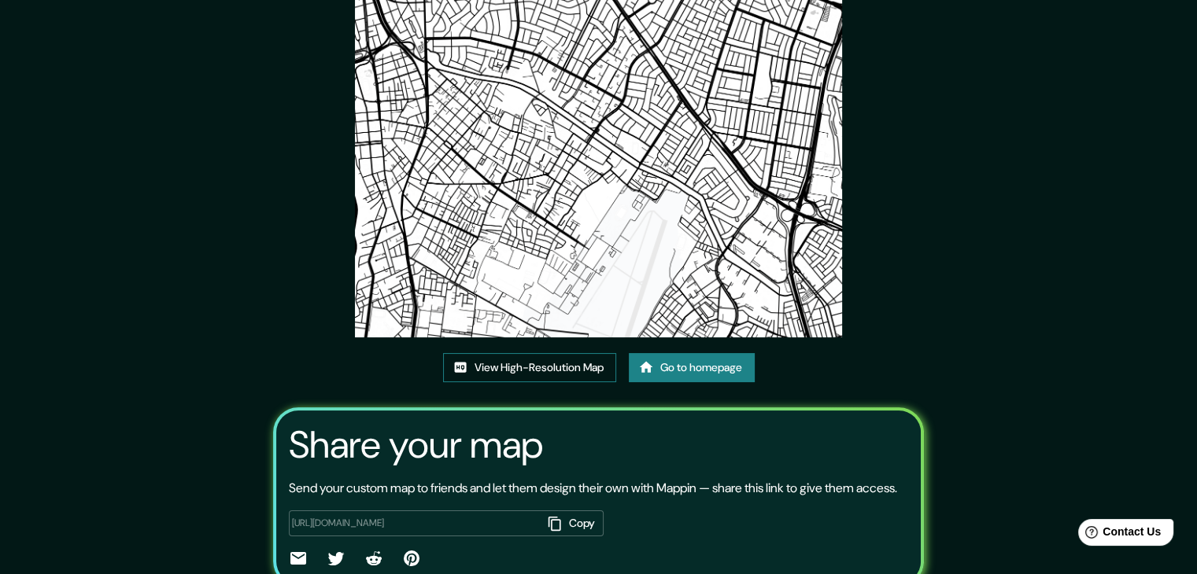
scroll to position [77, 0]
click at [509, 366] on link "View High-Resolution Map" at bounding box center [529, 366] width 173 height 29
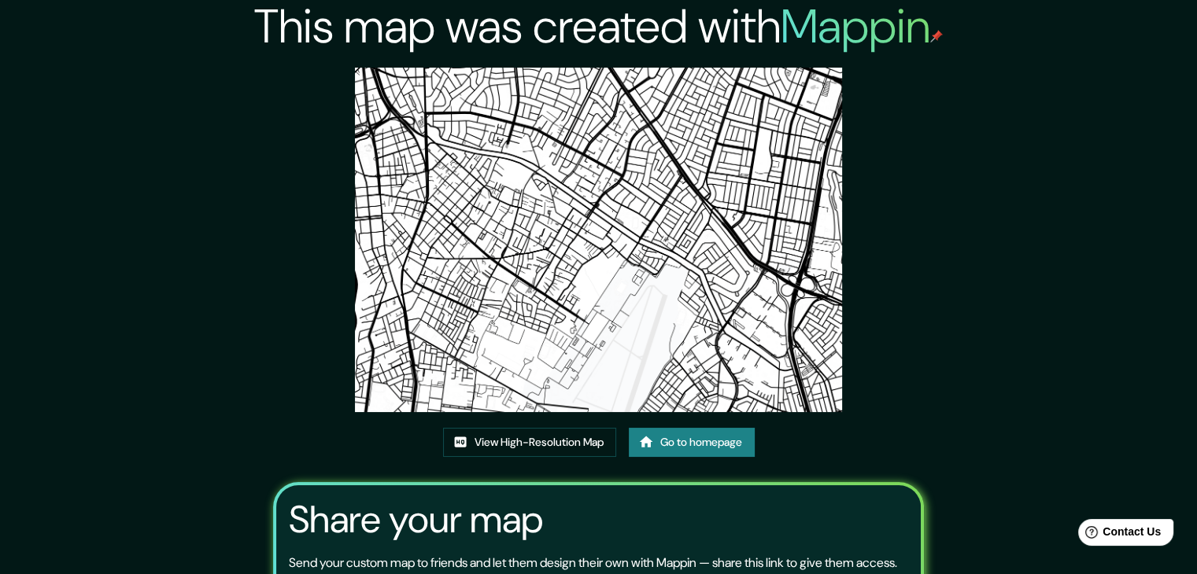
scroll to position [0, 0]
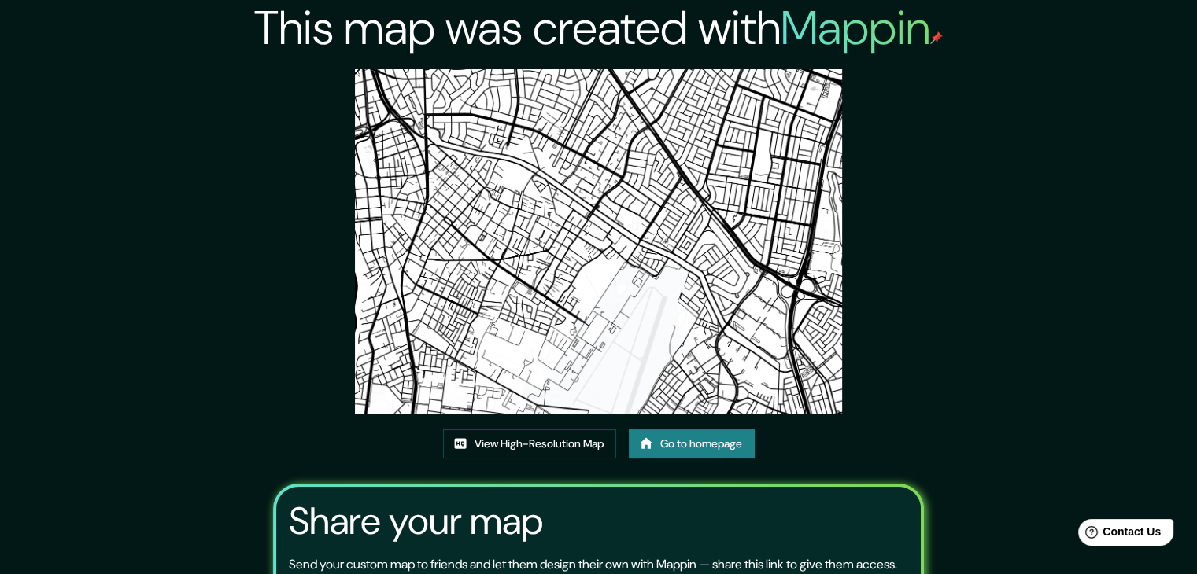
click at [964, 90] on div "This map was created with Mappin View High-Resolution Map Go to homepage Share …" at bounding box center [598, 359] width 1197 height 719
click at [749, 168] on img at bounding box center [598, 241] width 487 height 345
drag, startPoint x: 589, startPoint y: 270, endPoint x: 588, endPoint y: 247, distance: 22.9
click at [588, 247] on img at bounding box center [598, 241] width 487 height 345
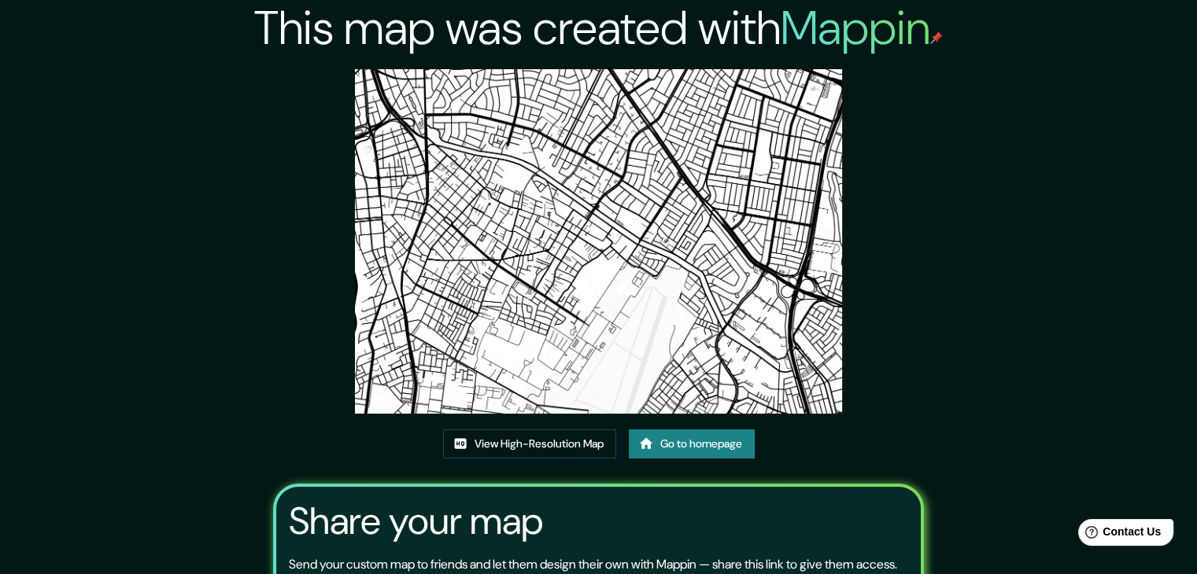
click at [588, 247] on img at bounding box center [598, 241] width 487 height 345
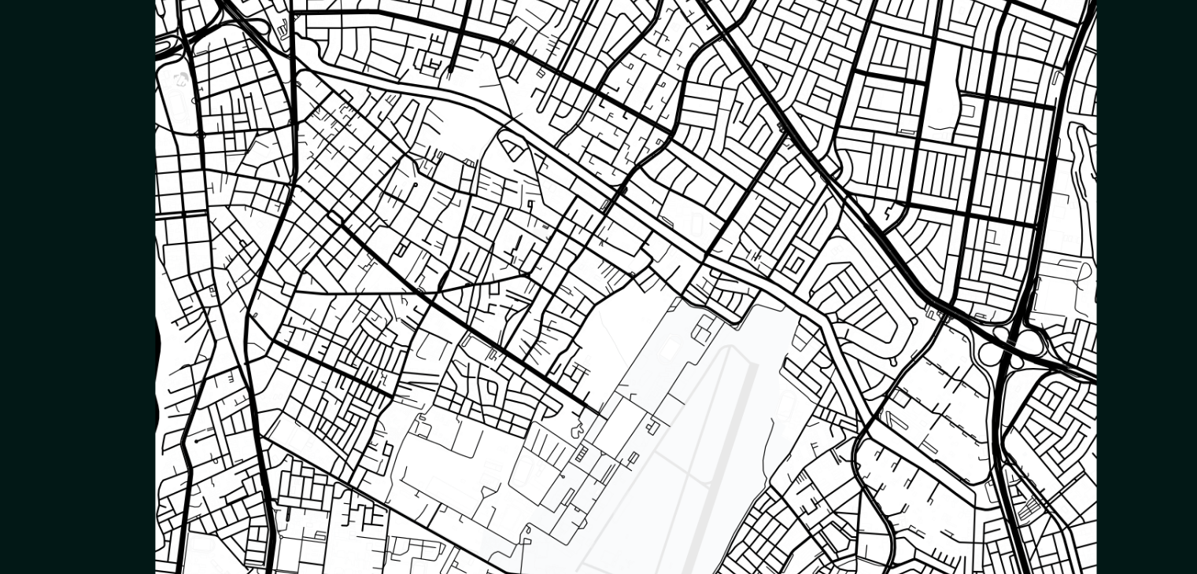
click at [699, 349] on img at bounding box center [598, 241] width 487 height 345
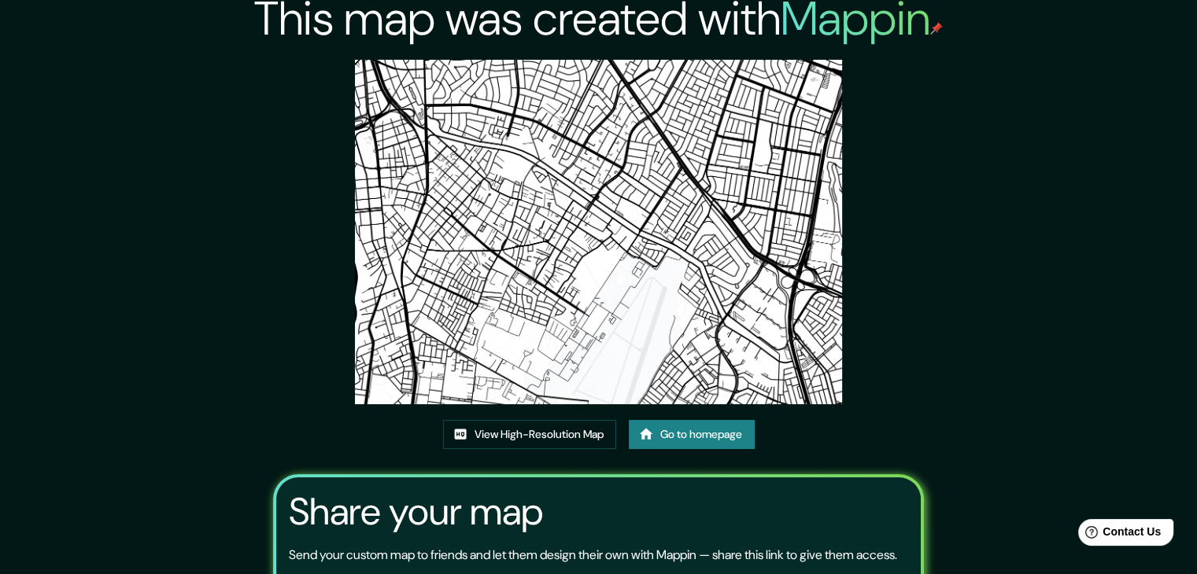
scroll to position [8, 0]
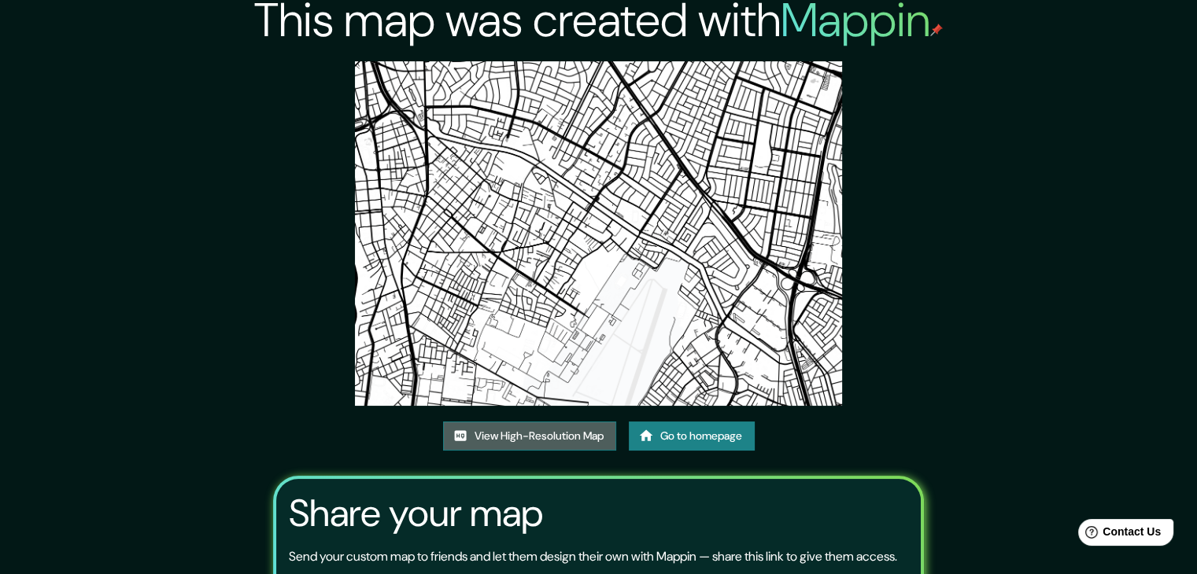
click at [563, 422] on link "View High-Resolution Map" at bounding box center [529, 436] width 173 height 29
click at [577, 221] on img at bounding box center [598, 233] width 487 height 345
drag, startPoint x: 574, startPoint y: 253, endPoint x: 1092, endPoint y: 46, distance: 557.2
click at [1089, 146] on div "This map was created with Mappin View High-Resolution Map Go to homepage Share …" at bounding box center [598, 351] width 1197 height 719
